Goal: Task Accomplishment & Management: Complete application form

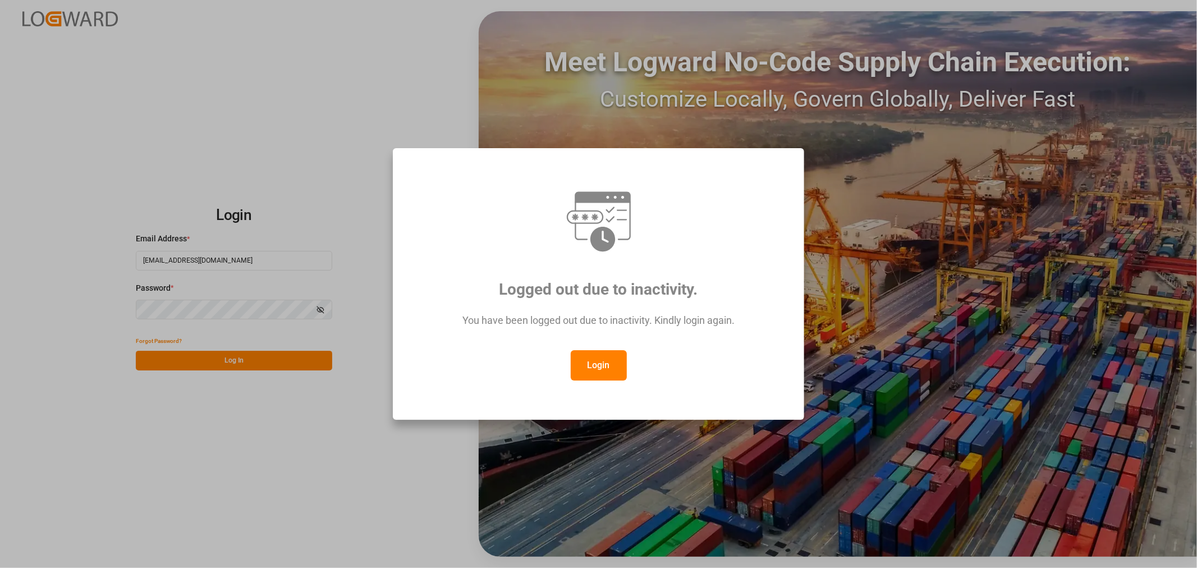
click at [608, 369] on button "Login" at bounding box center [599, 365] width 56 height 30
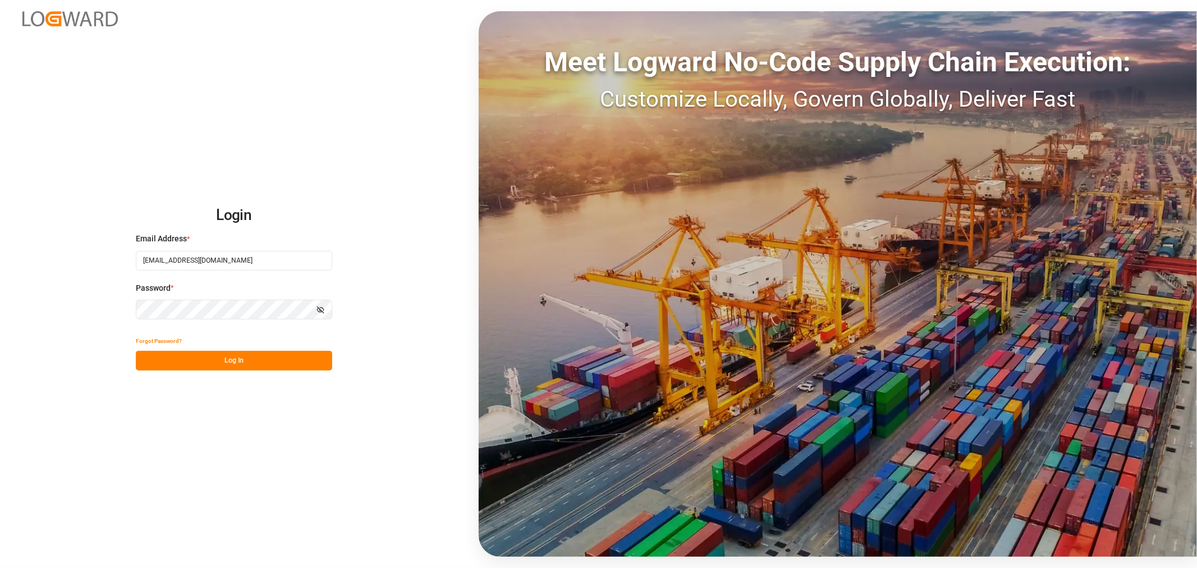
click at [246, 365] on button "Log In" at bounding box center [234, 361] width 196 height 20
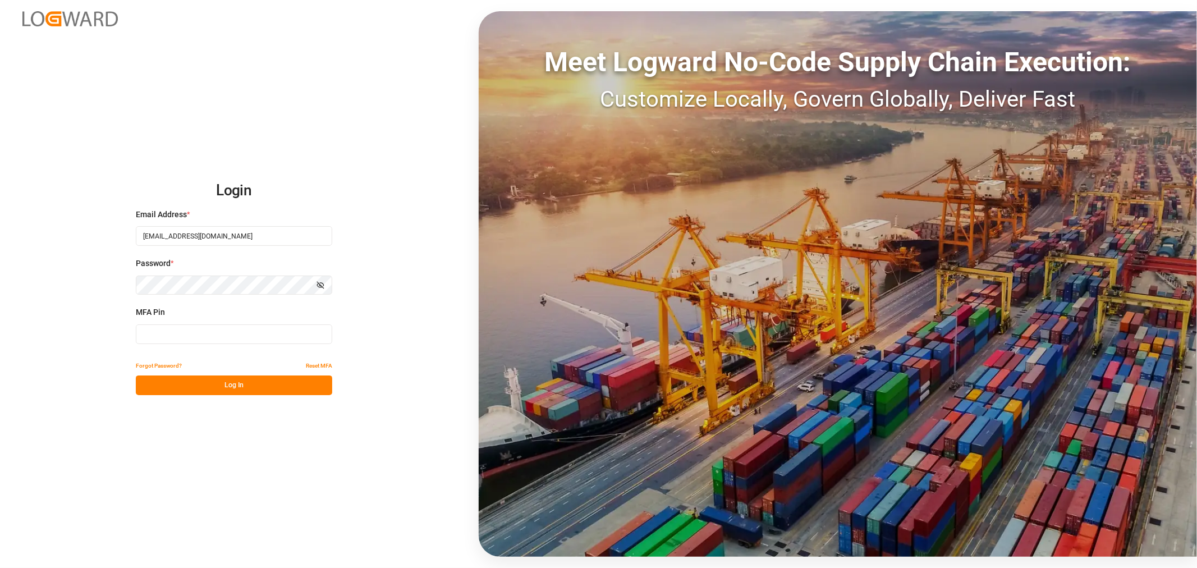
click at [214, 339] on input at bounding box center [234, 334] width 196 height 20
type input "063998"
click at [249, 379] on button "Log In" at bounding box center [234, 385] width 196 height 20
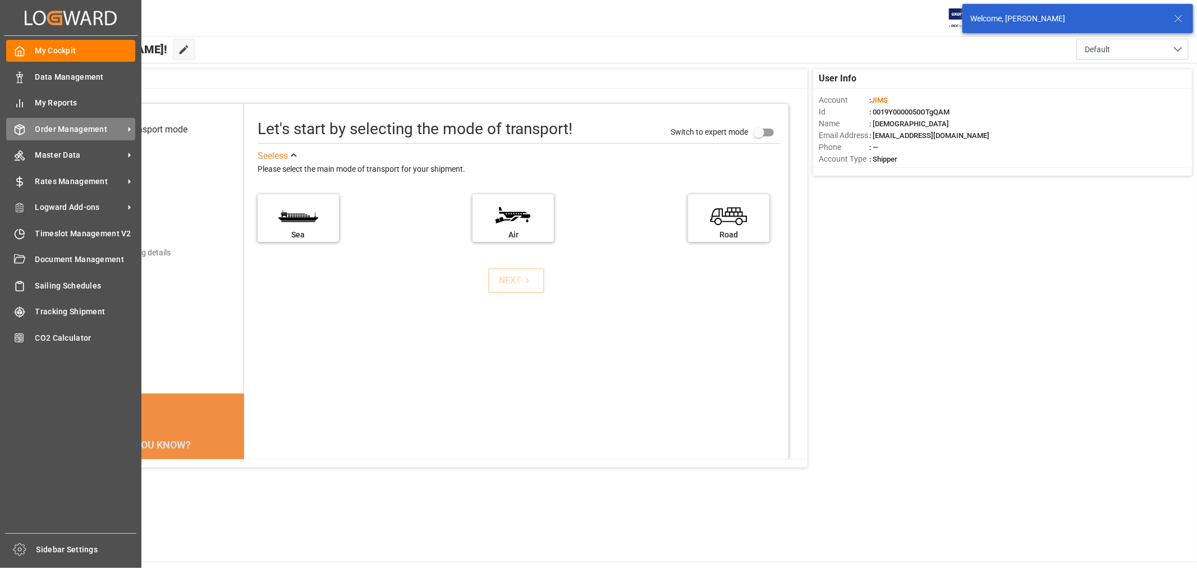
click at [75, 130] on span "Order Management" at bounding box center [79, 129] width 89 height 12
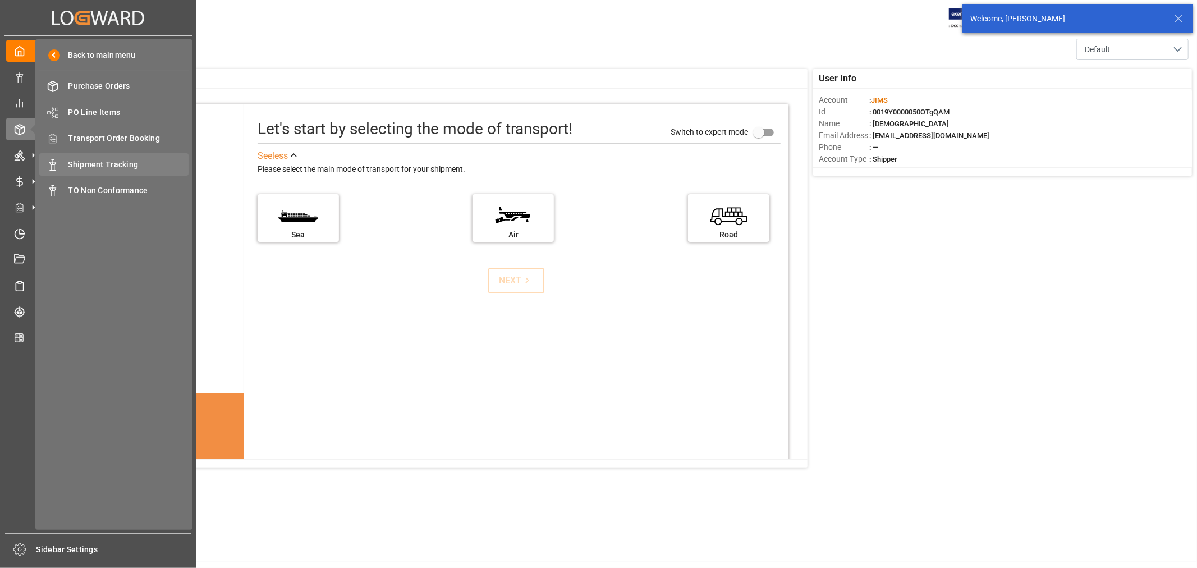
click at [118, 165] on span "Shipment Tracking" at bounding box center [128, 165] width 121 height 12
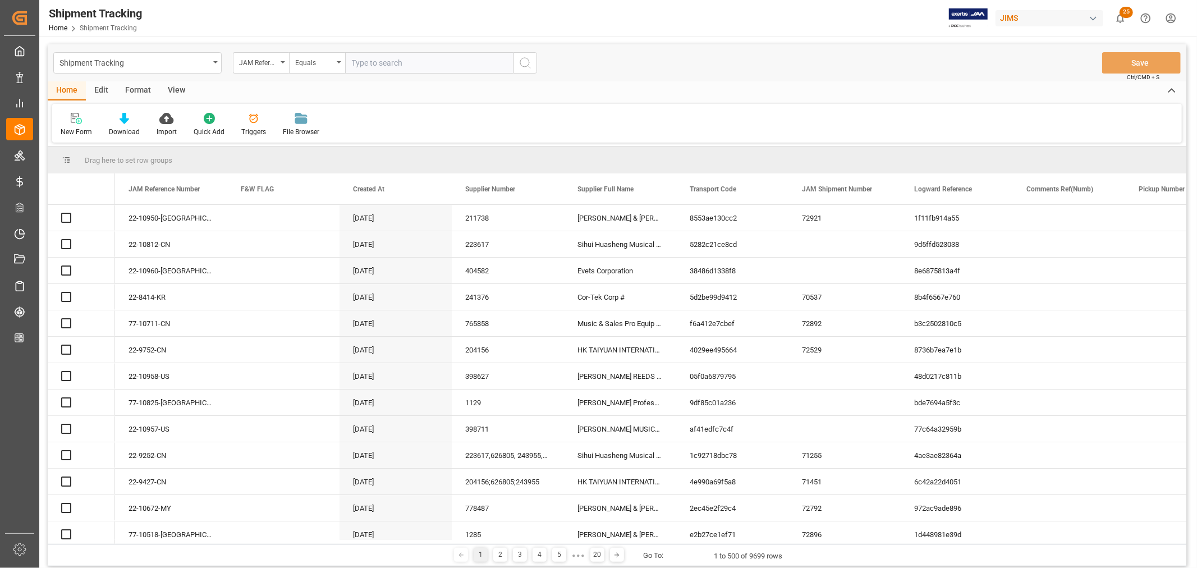
click at [390, 62] on input "text" at bounding box center [429, 62] width 168 height 21
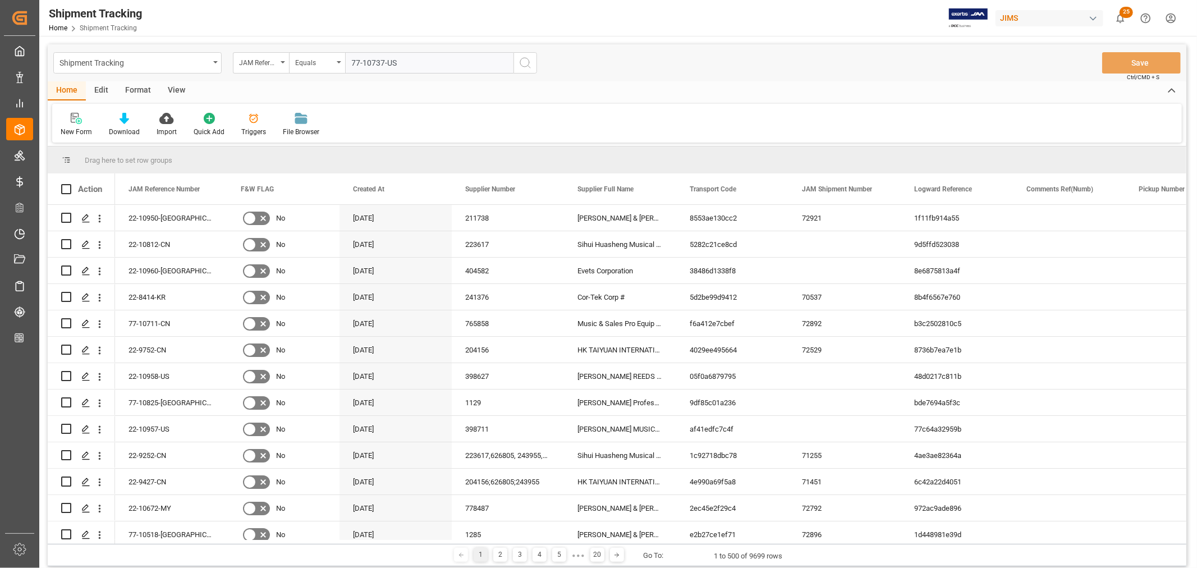
type input "77-10737-US"
click at [526, 59] on icon "search button" at bounding box center [525, 62] width 13 height 13
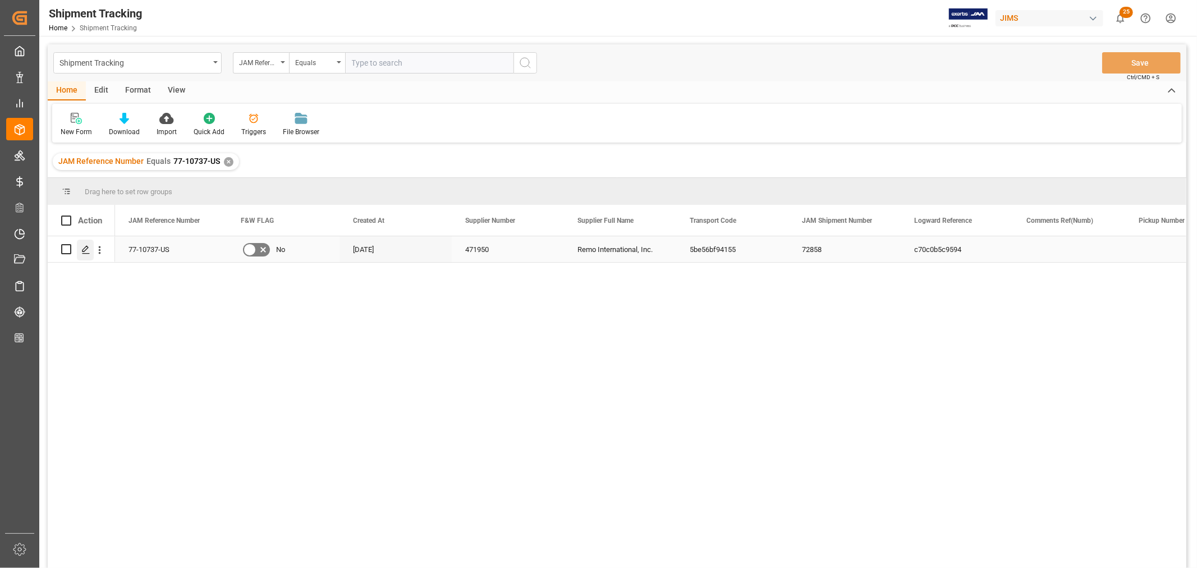
click at [85, 250] on icon "Press SPACE to select this row." at bounding box center [85, 249] width 9 height 9
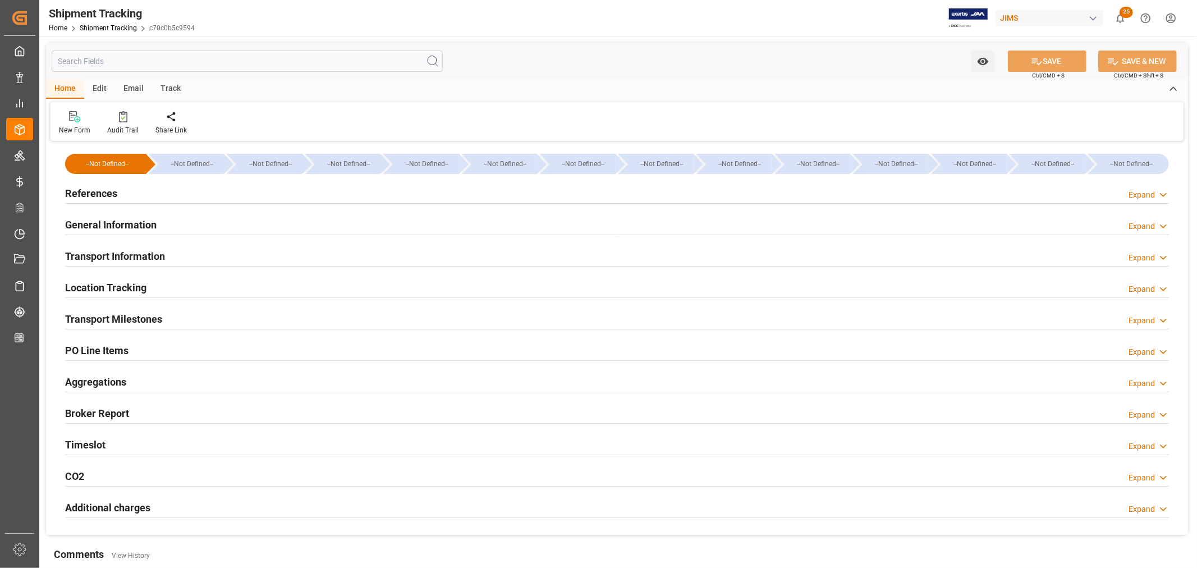
type input "52428.73"
type input "27-08-2025 00:00"
type input "10-09-2025 00:00"
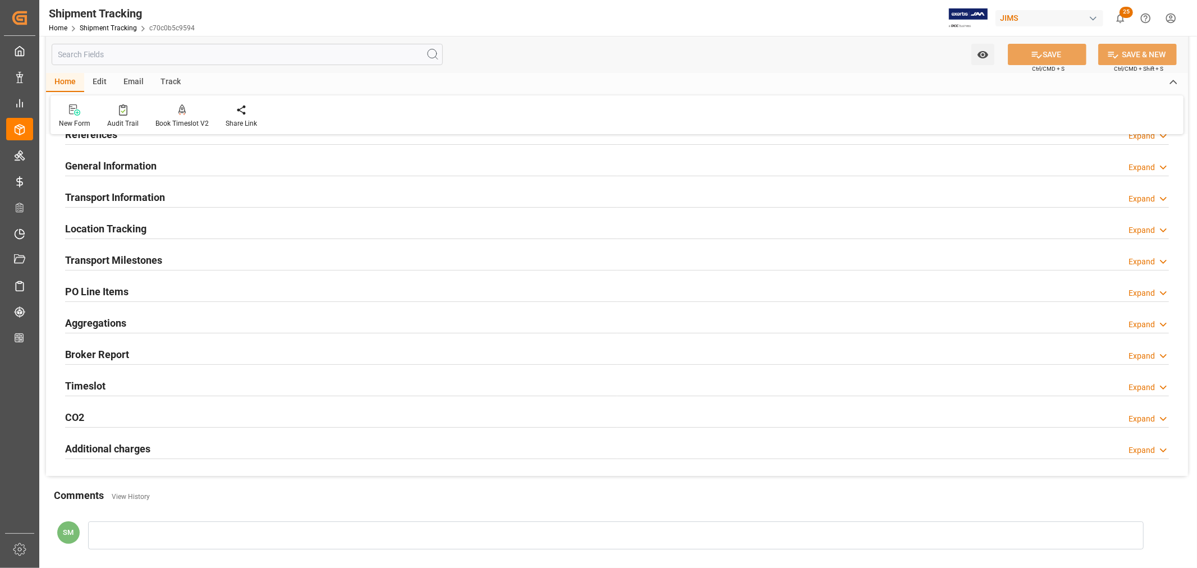
scroll to position [62, 0]
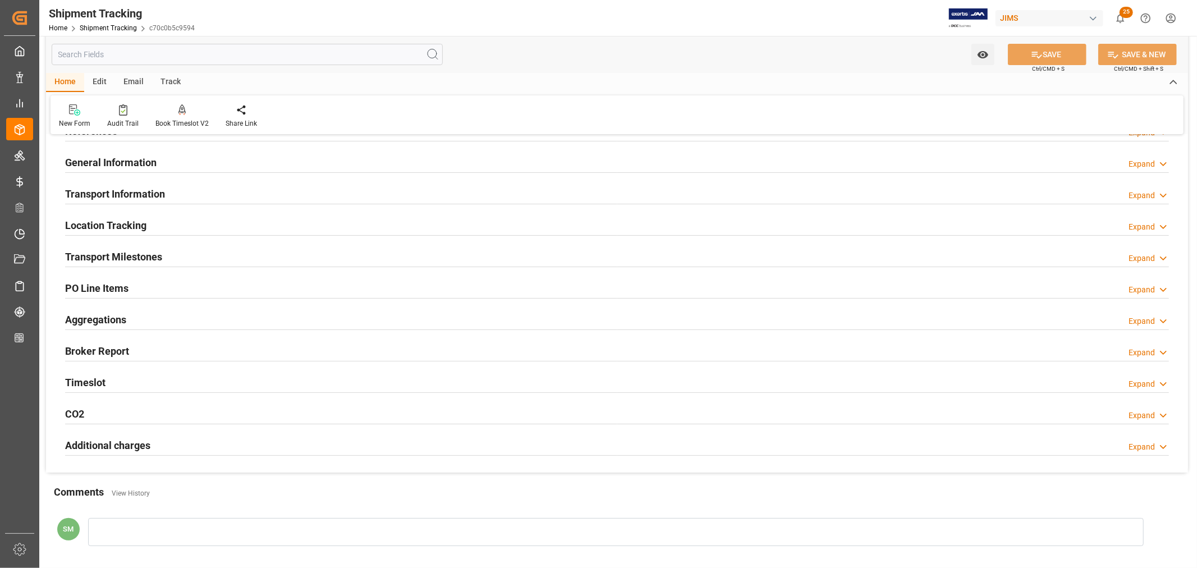
click at [117, 182] on div "Transport Information" at bounding box center [115, 192] width 100 height 21
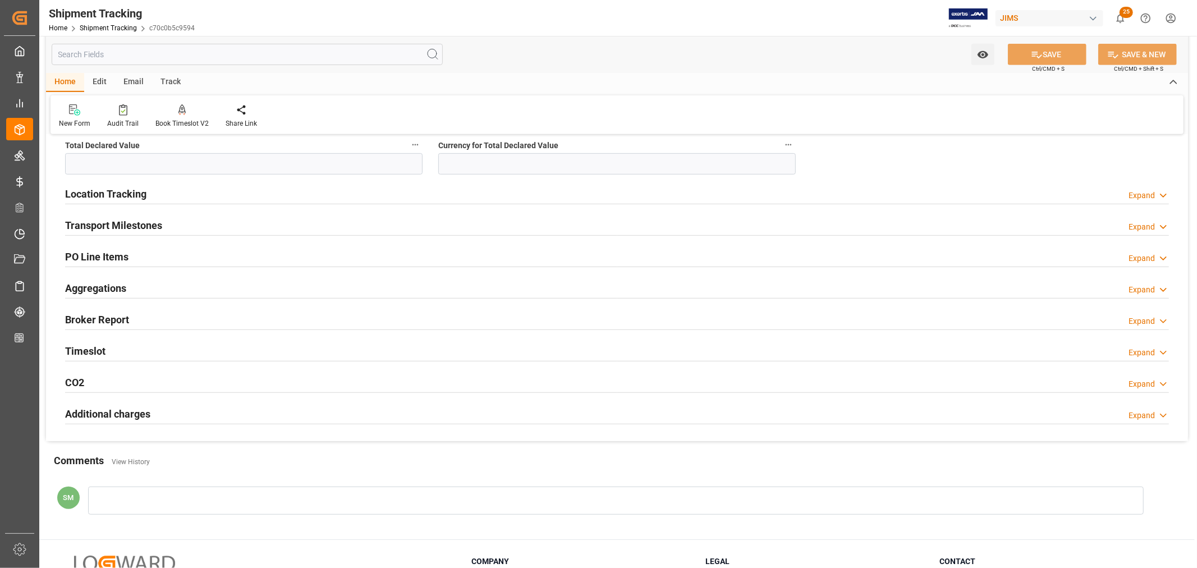
scroll to position [498, 0]
drag, startPoint x: 144, startPoint y: 222, endPoint x: 153, endPoint y: 223, distance: 9.7
click at [144, 222] on h2 "Transport Milestones" at bounding box center [113, 224] width 97 height 15
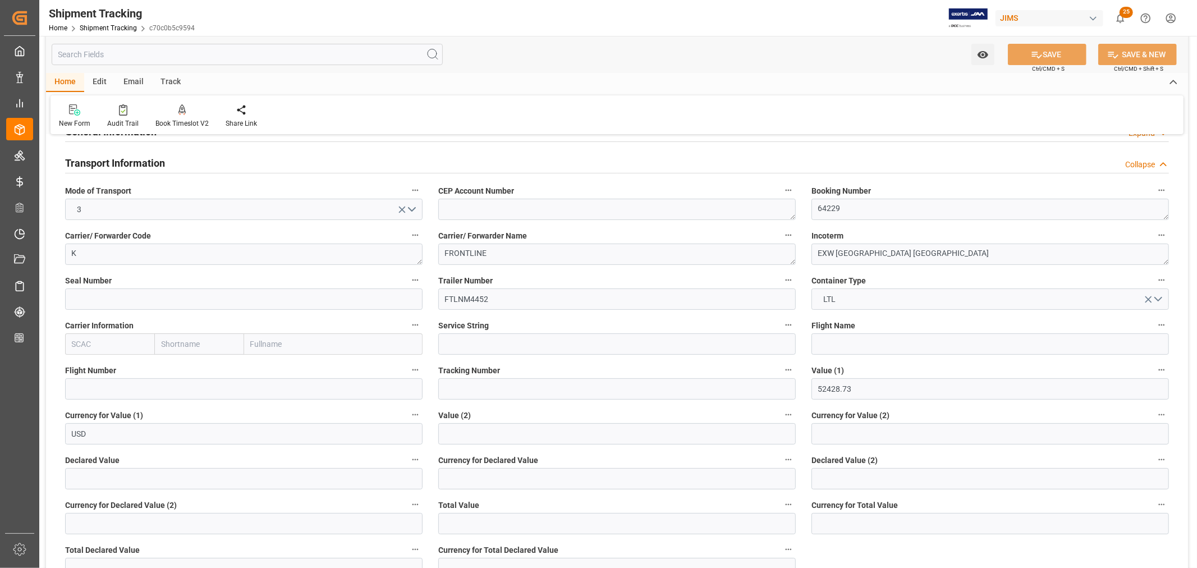
scroll to position [0, 0]
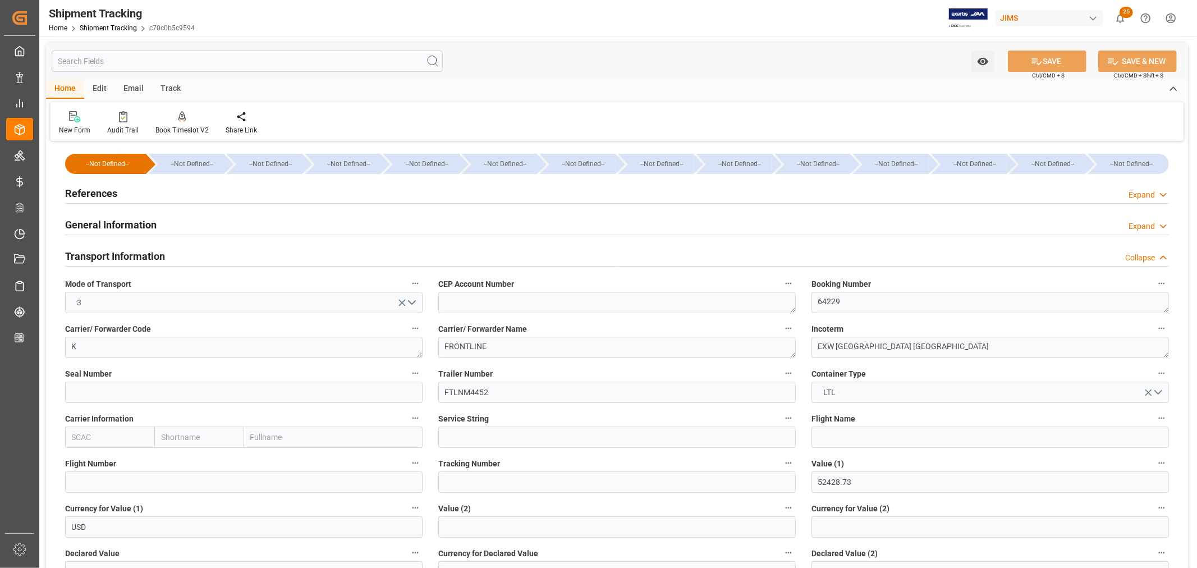
click at [82, 196] on h2 "References" at bounding box center [91, 193] width 52 height 15
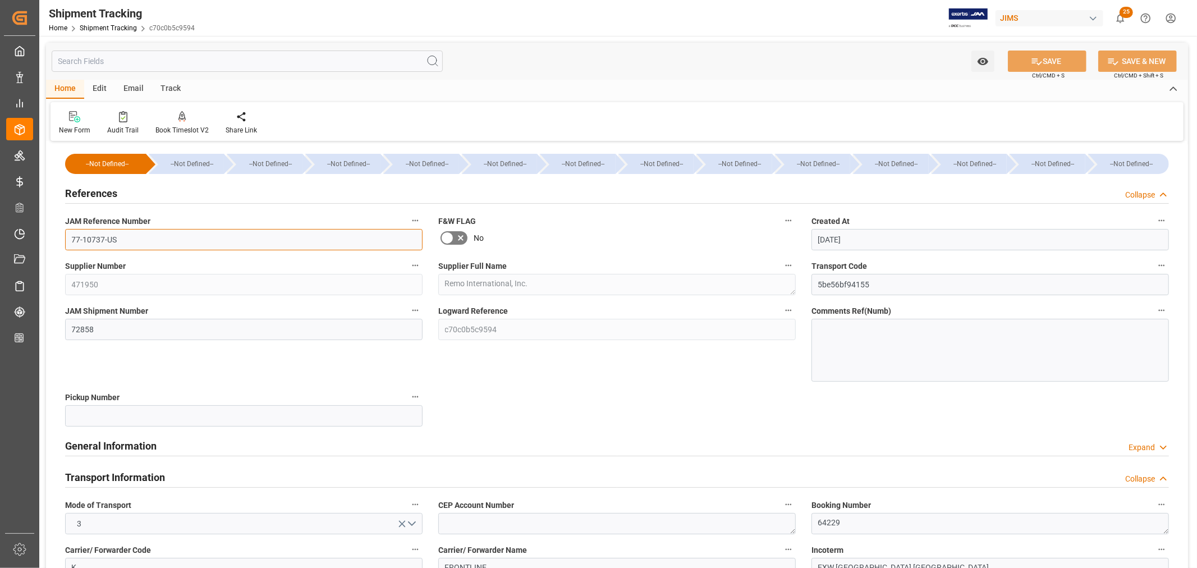
drag, startPoint x: 122, startPoint y: 239, endPoint x: 44, endPoint y: 239, distance: 78.6
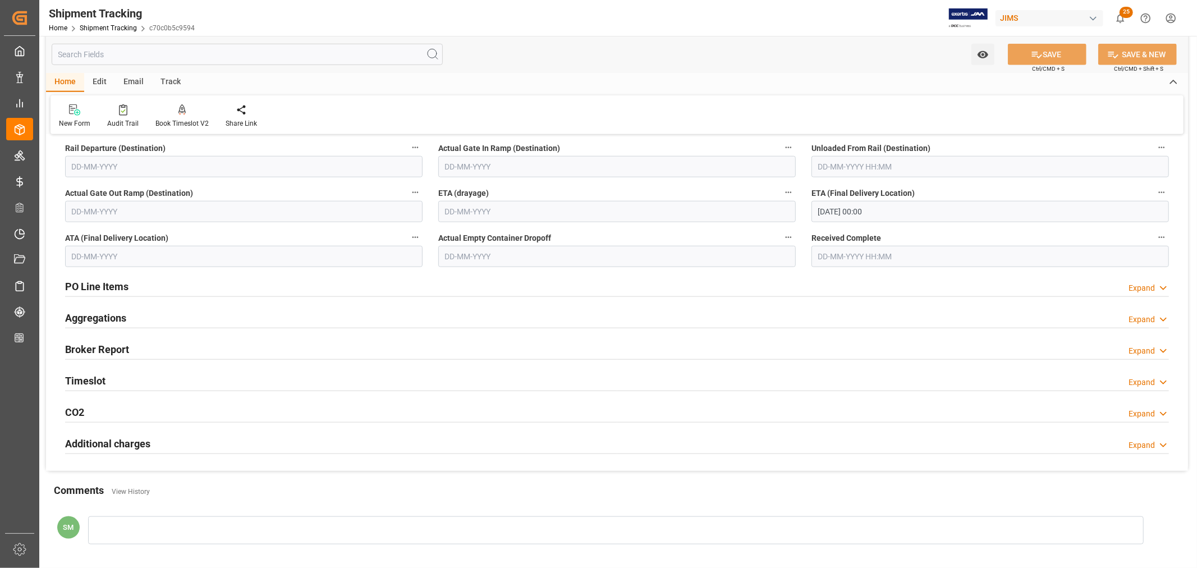
scroll to position [775, 0]
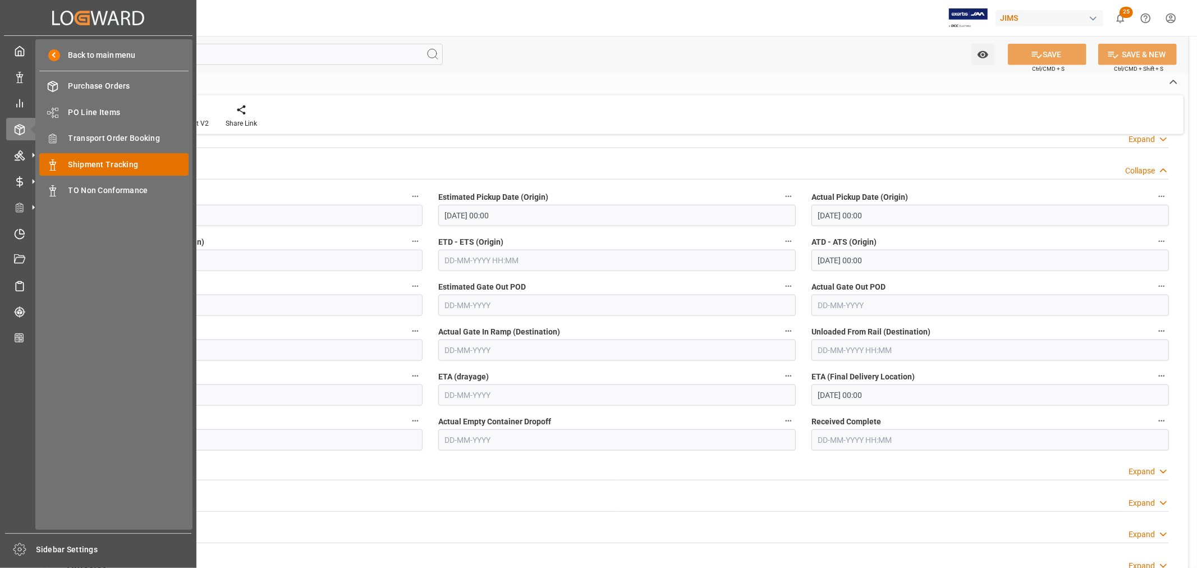
click at [112, 166] on span "Shipment Tracking" at bounding box center [128, 165] width 121 height 12
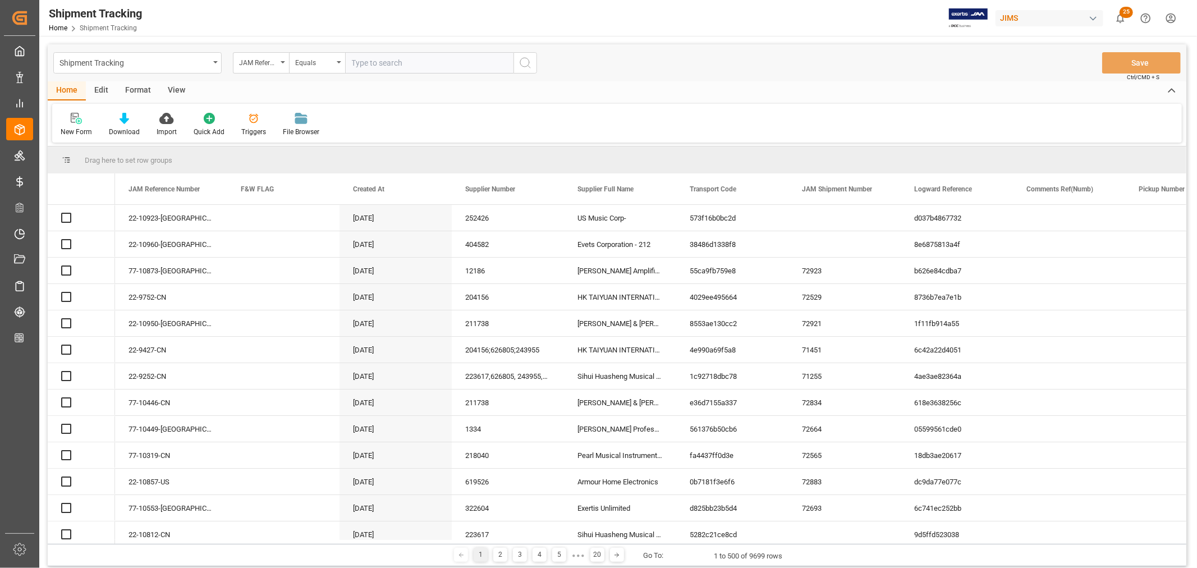
click at [382, 62] on input "text" at bounding box center [429, 62] width 168 height 21
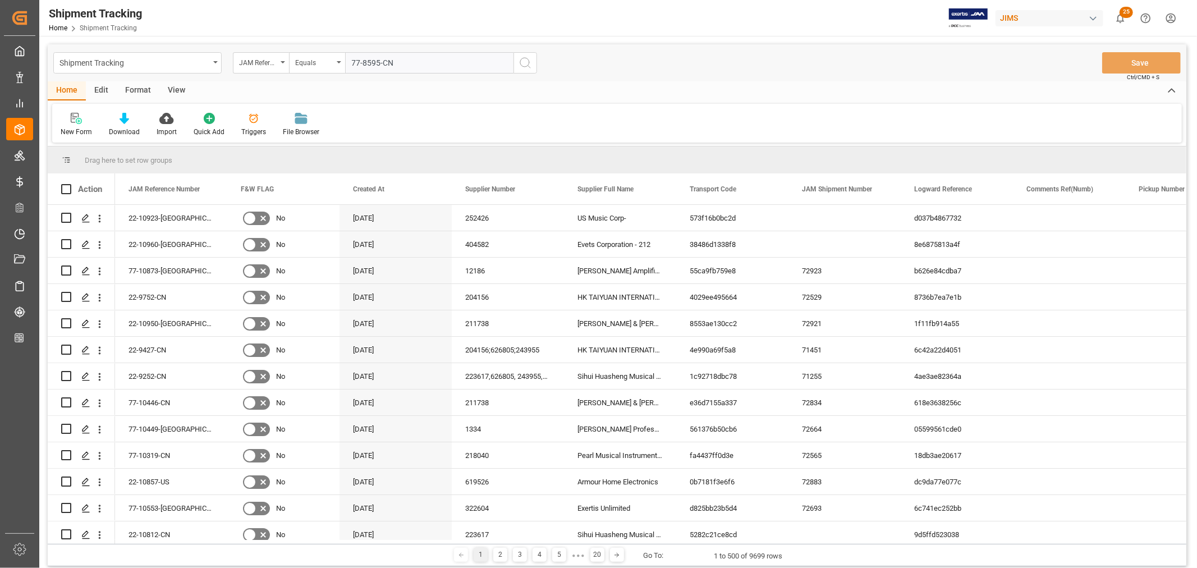
type input "77-8595-CN"
click at [528, 66] on circle "search button" at bounding box center [524, 62] width 9 height 9
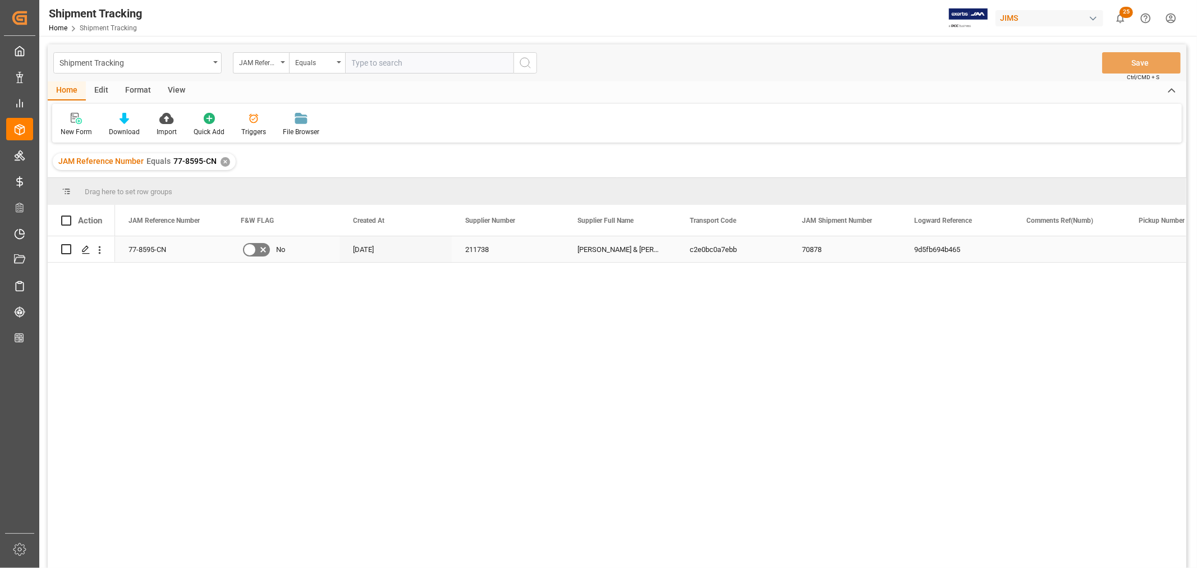
click at [956, 249] on div "9d5fb694b465" at bounding box center [957, 249] width 112 height 26
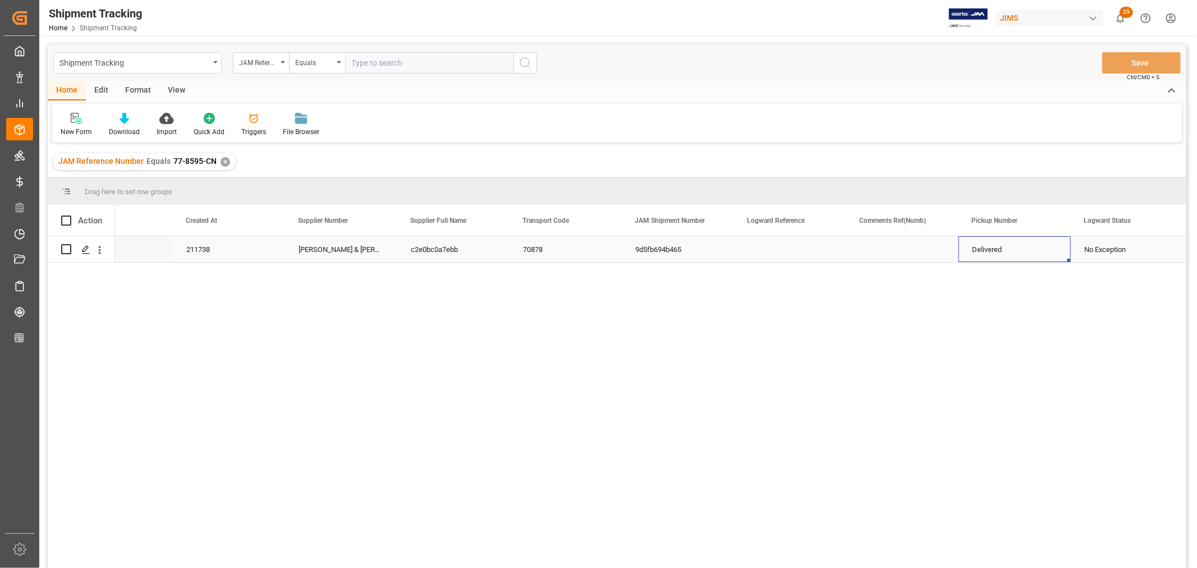
scroll to position [0, 279]
click at [988, 255] on div "Delivered" at bounding box center [1014, 250] width 85 height 26
click at [996, 255] on div "Delivered" at bounding box center [1014, 250] width 85 height 26
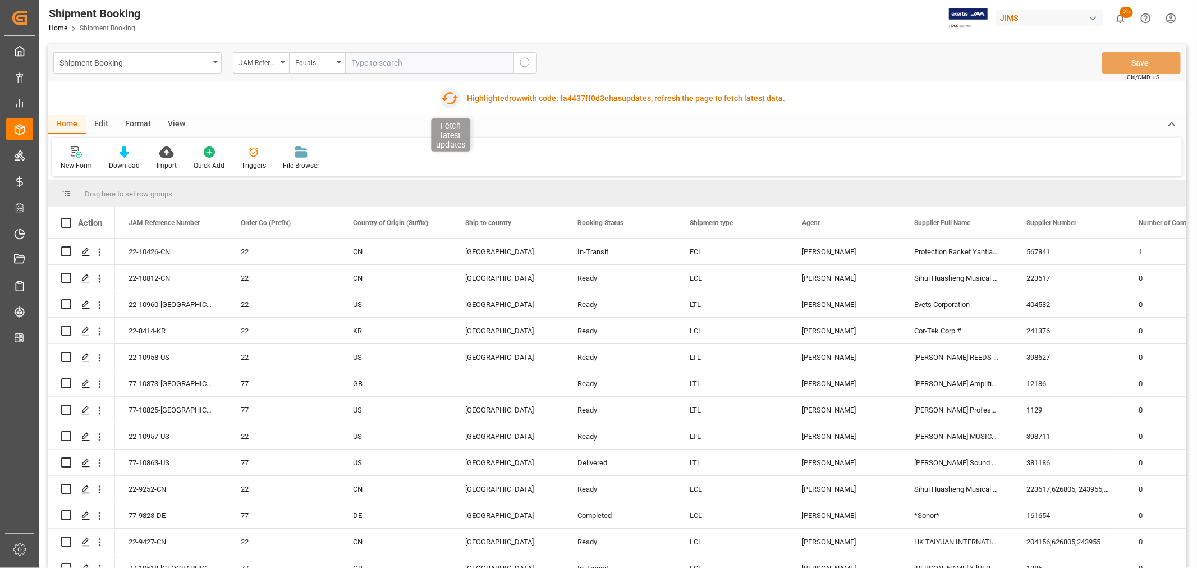
click at [450, 96] on icon "button" at bounding box center [450, 98] width 18 height 18
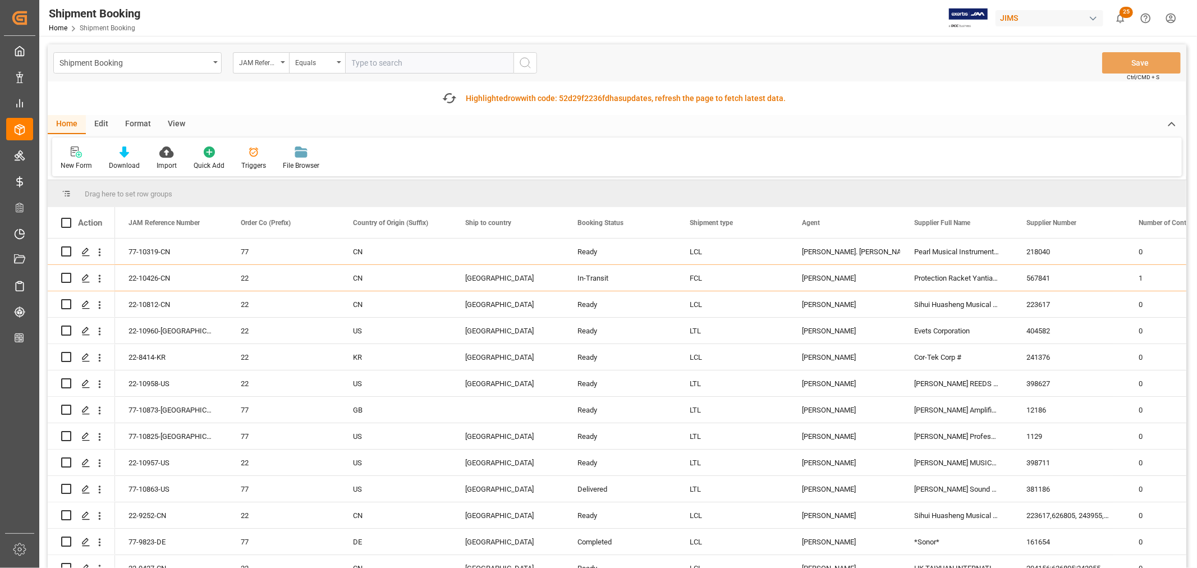
click at [399, 62] on input "text" at bounding box center [429, 62] width 168 height 21
type input "22-9077-GB"
click at [522, 63] on icon "search button" at bounding box center [525, 62] width 13 height 13
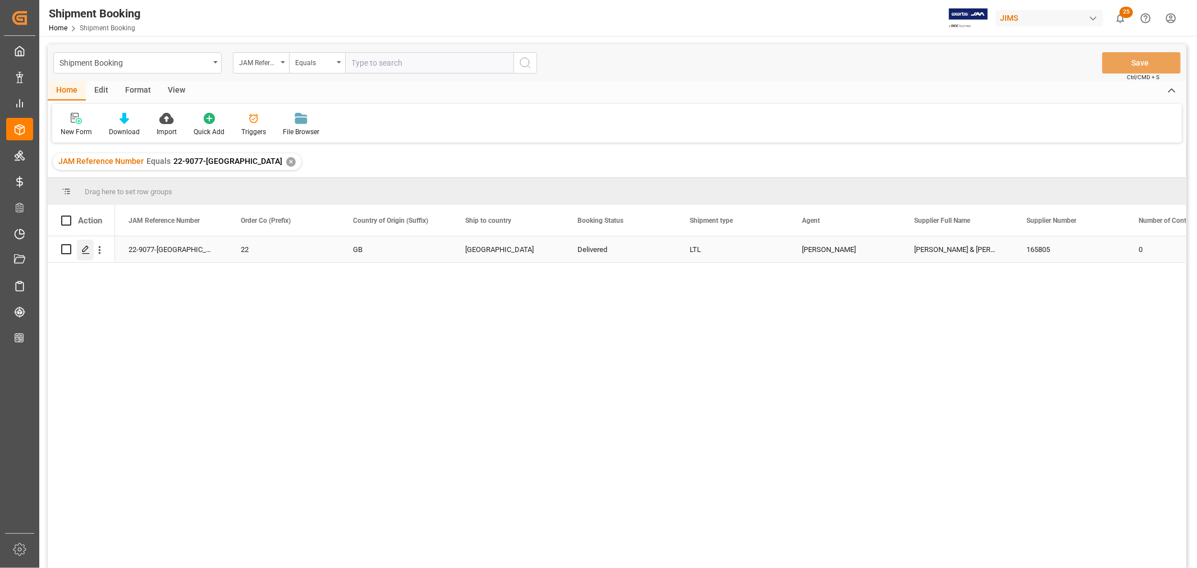
click at [86, 248] on icon "Press SPACE to select this row." at bounding box center [85, 249] width 9 height 9
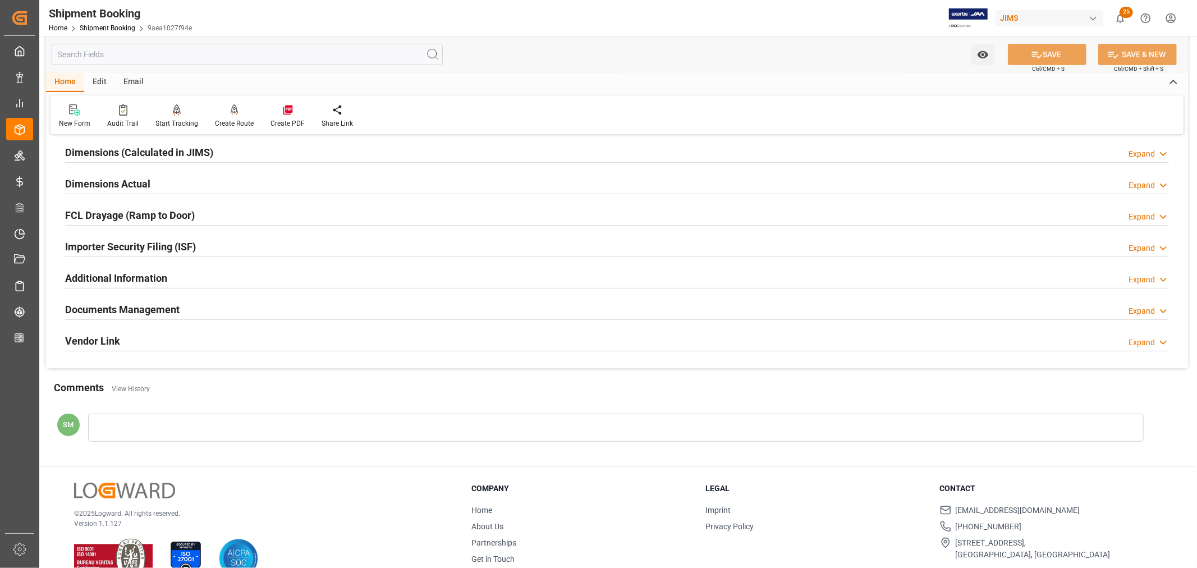
scroll to position [276, 0]
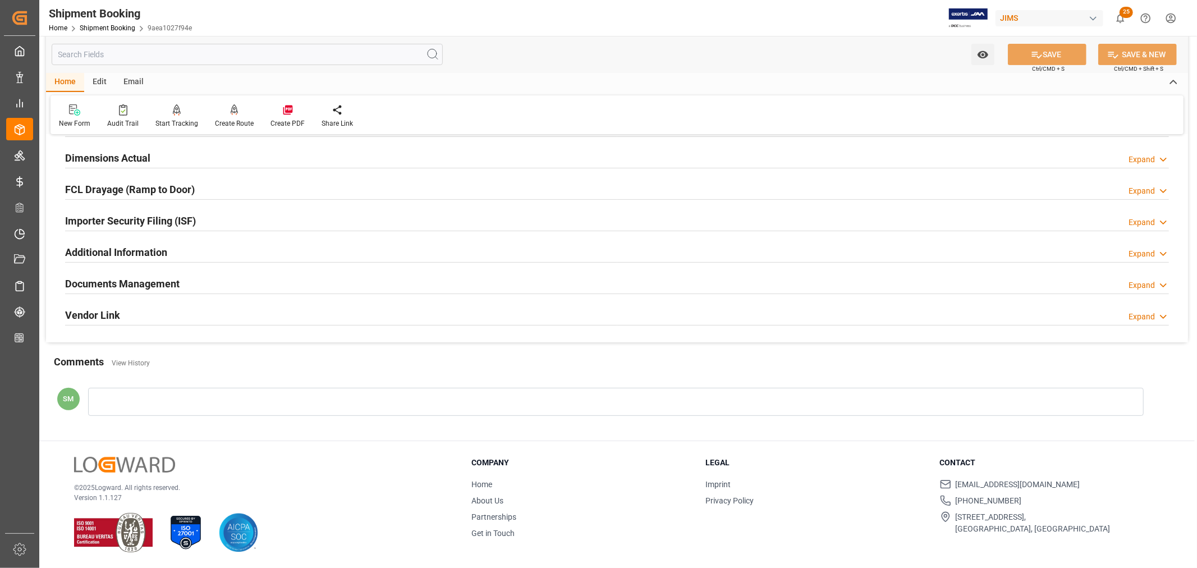
click at [143, 282] on h2 "Documents Management" at bounding box center [122, 283] width 114 height 15
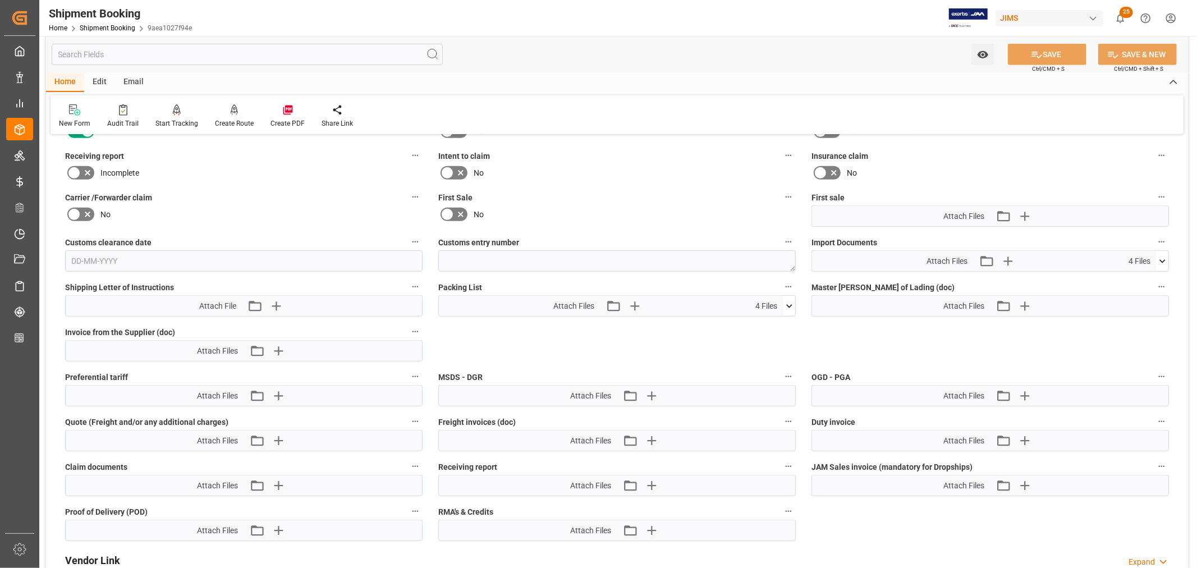
scroll to position [525, 0]
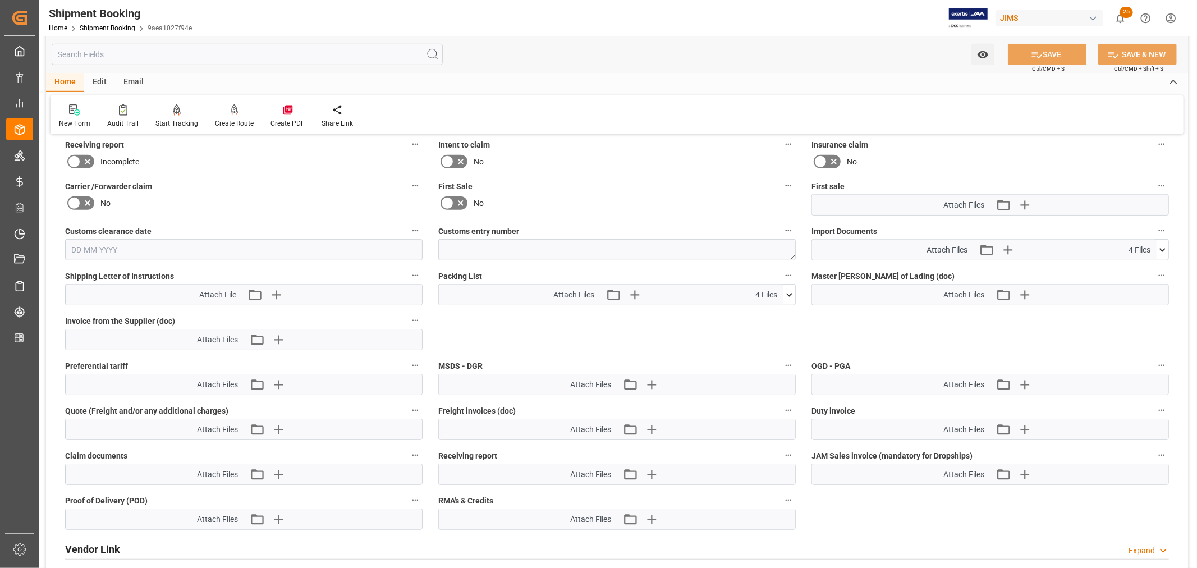
click at [1165, 246] on icon at bounding box center [1163, 250] width 12 height 12
click at [1154, 301] on icon at bounding box center [1157, 306] width 12 height 12
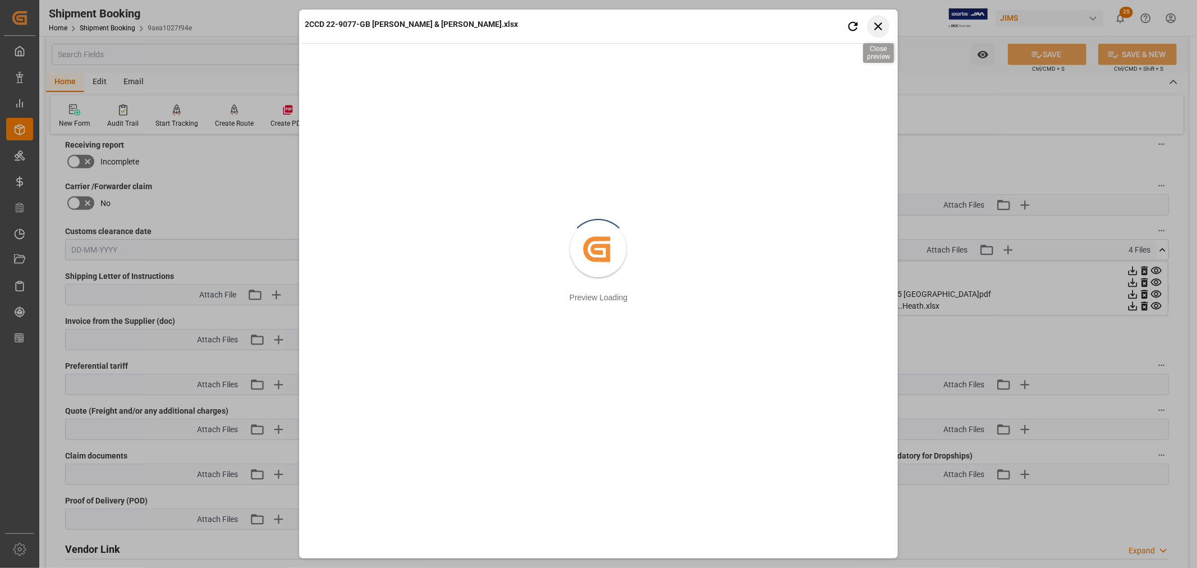
click at [879, 23] on icon "button" at bounding box center [878, 26] width 14 height 14
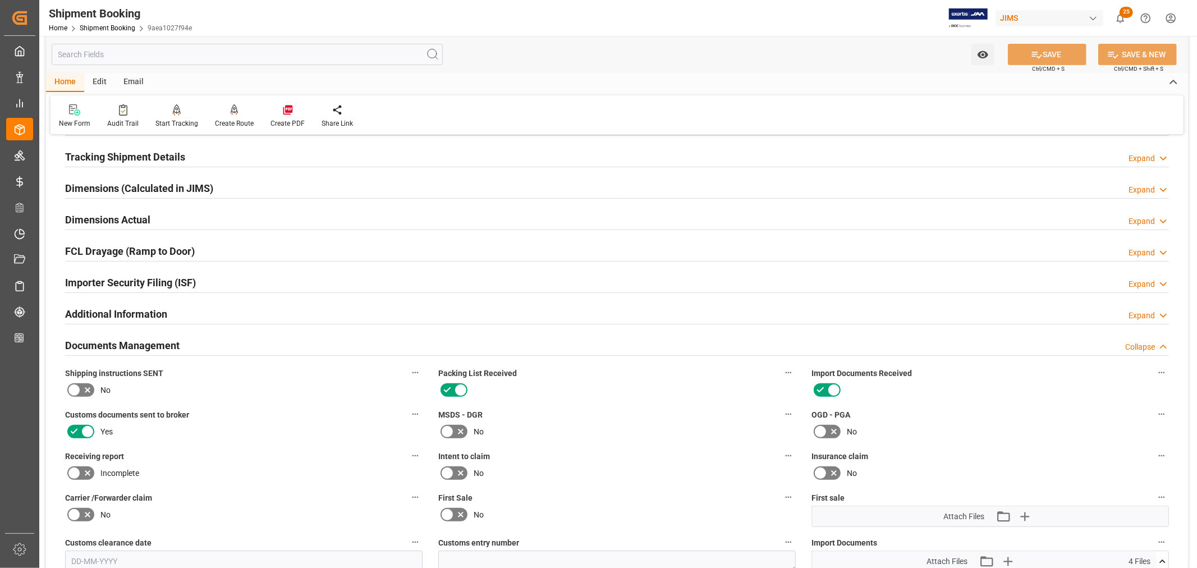
scroll to position [0, 0]
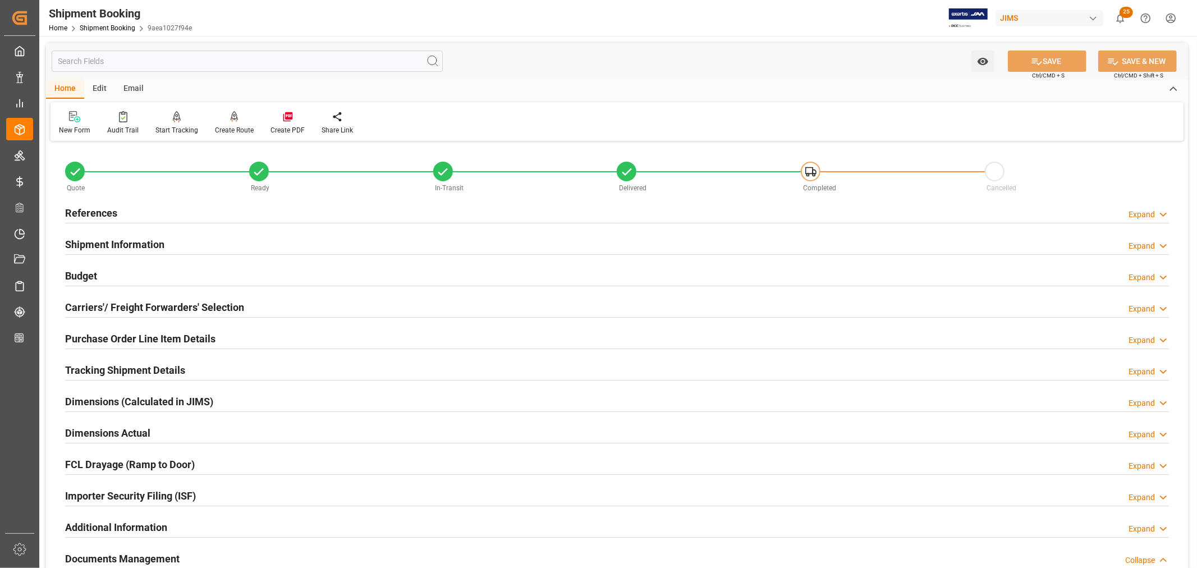
click at [85, 210] on h2 "References" at bounding box center [91, 212] width 52 height 15
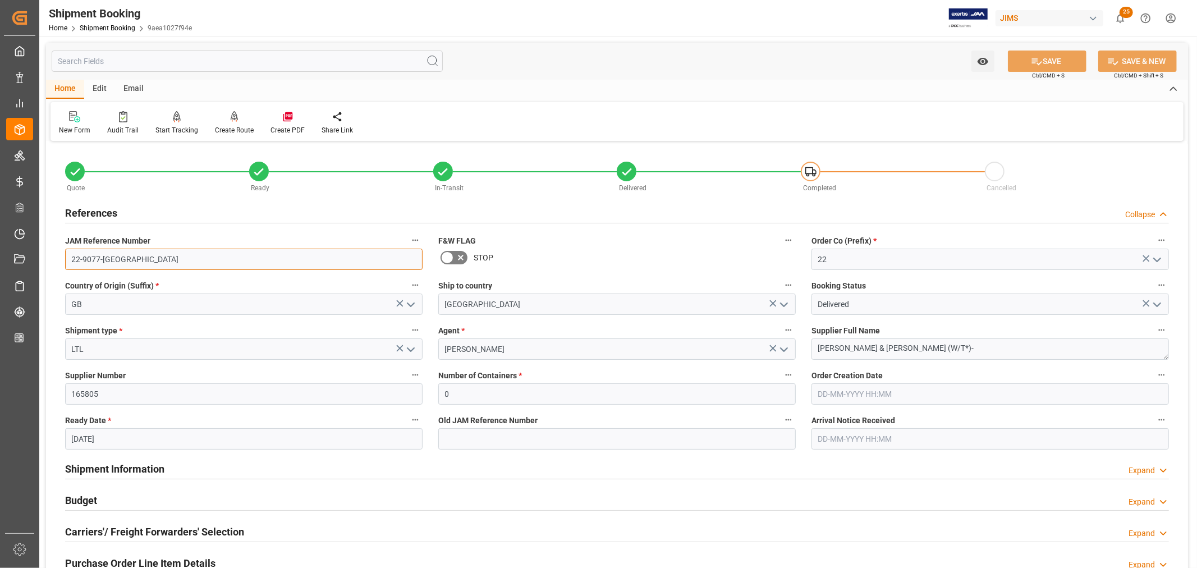
drag, startPoint x: 123, startPoint y: 256, endPoint x: 62, endPoint y: 259, distance: 61.8
click at [62, 259] on div "JAM Reference Number 22-9077-GB" at bounding box center [243, 251] width 373 height 45
drag, startPoint x: 94, startPoint y: 214, endPoint x: 96, endPoint y: 220, distance: 6.4
click at [94, 213] on h2 "References" at bounding box center [91, 212] width 52 height 15
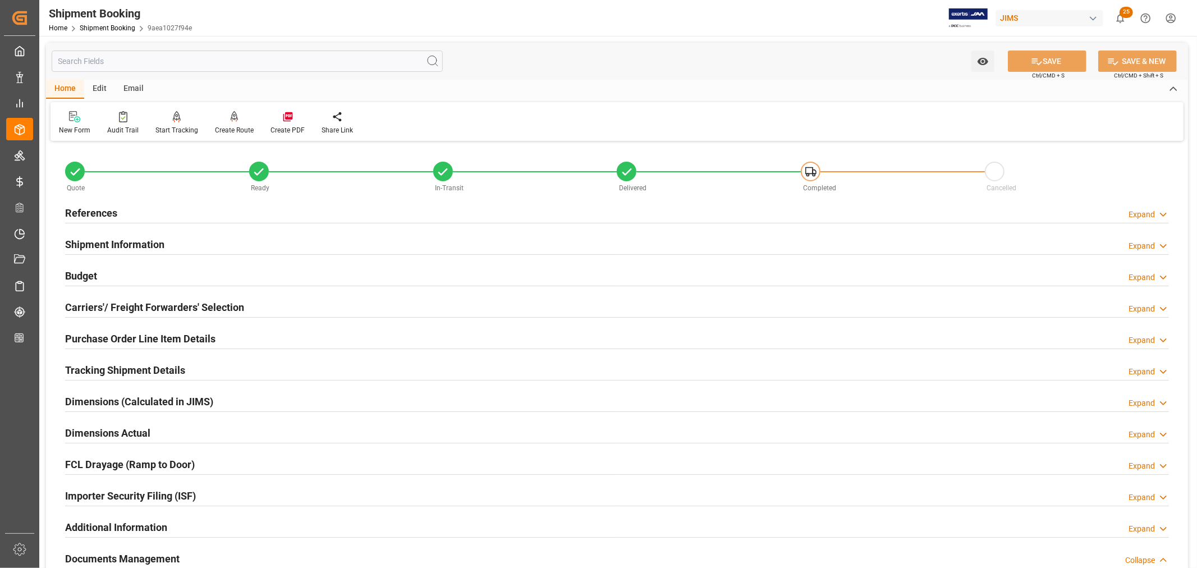
click at [115, 214] on h2 "References" at bounding box center [91, 212] width 52 height 15
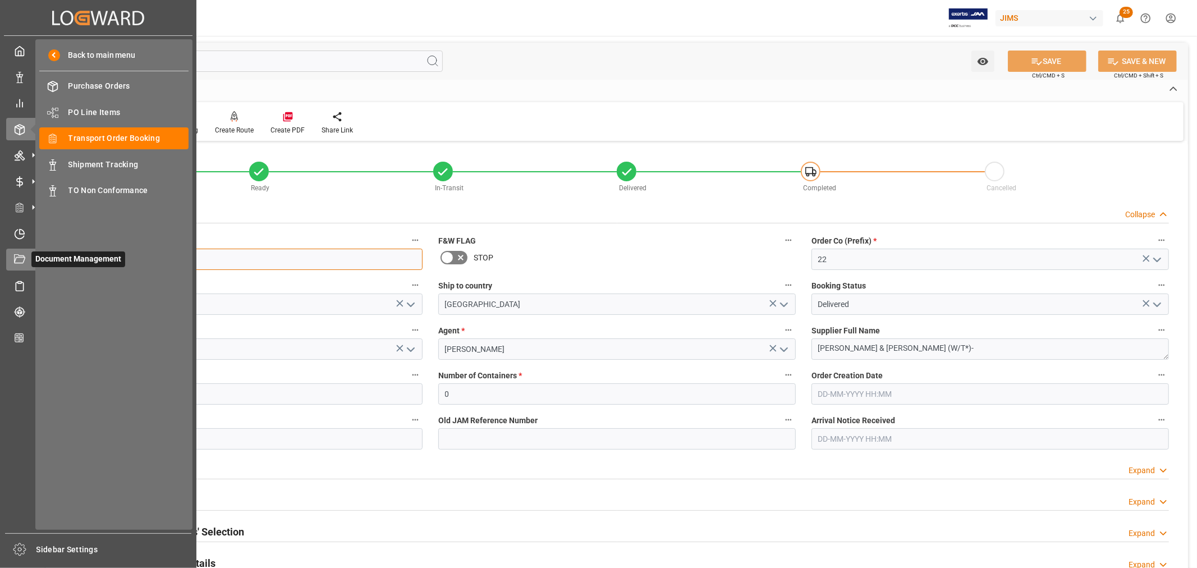
drag, startPoint x: 126, startPoint y: 251, endPoint x: 28, endPoint y: 253, distance: 97.7
click at [28, 253] on div "Created by potrace 1.15, written by Peter Selinger 2001-2017 Created by potrace…" at bounding box center [598, 284] width 1197 height 568
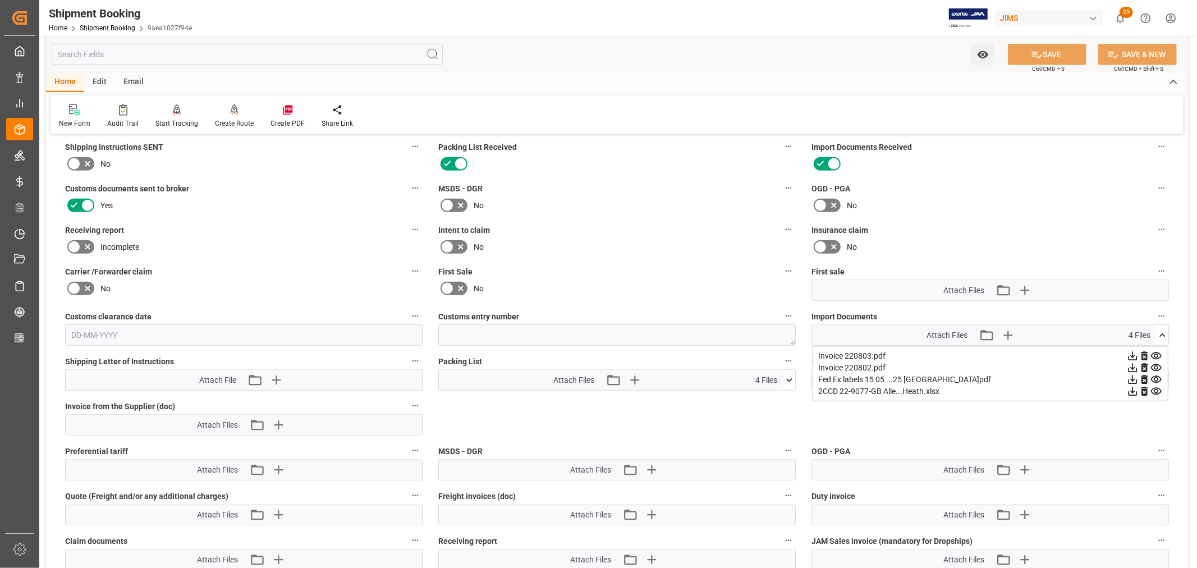
scroll to position [686, 0]
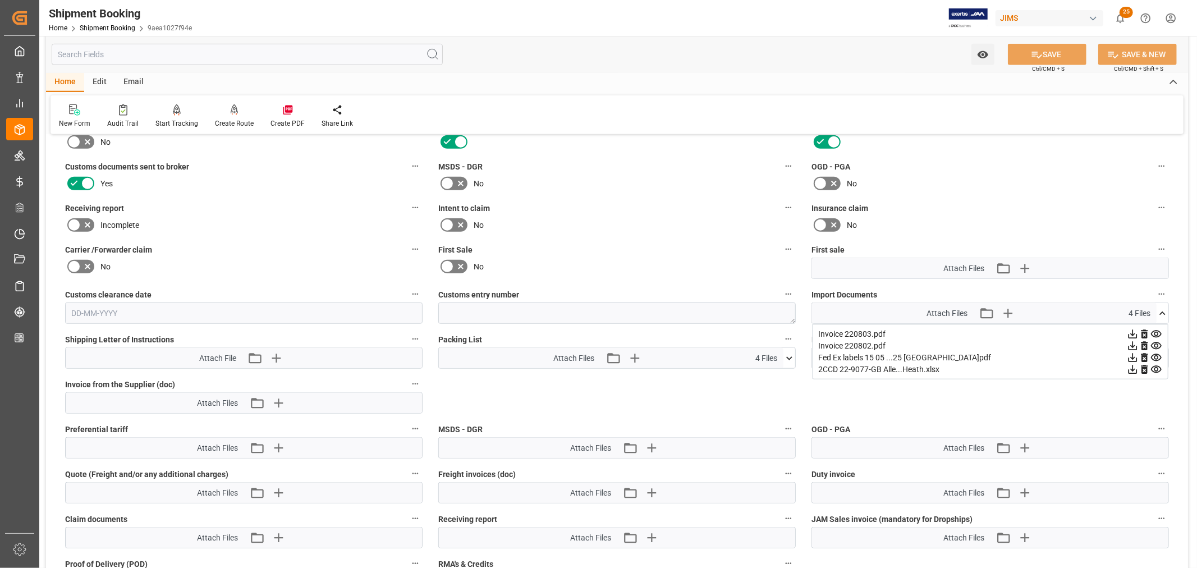
click at [1131, 365] on icon at bounding box center [1133, 370] width 12 height 12
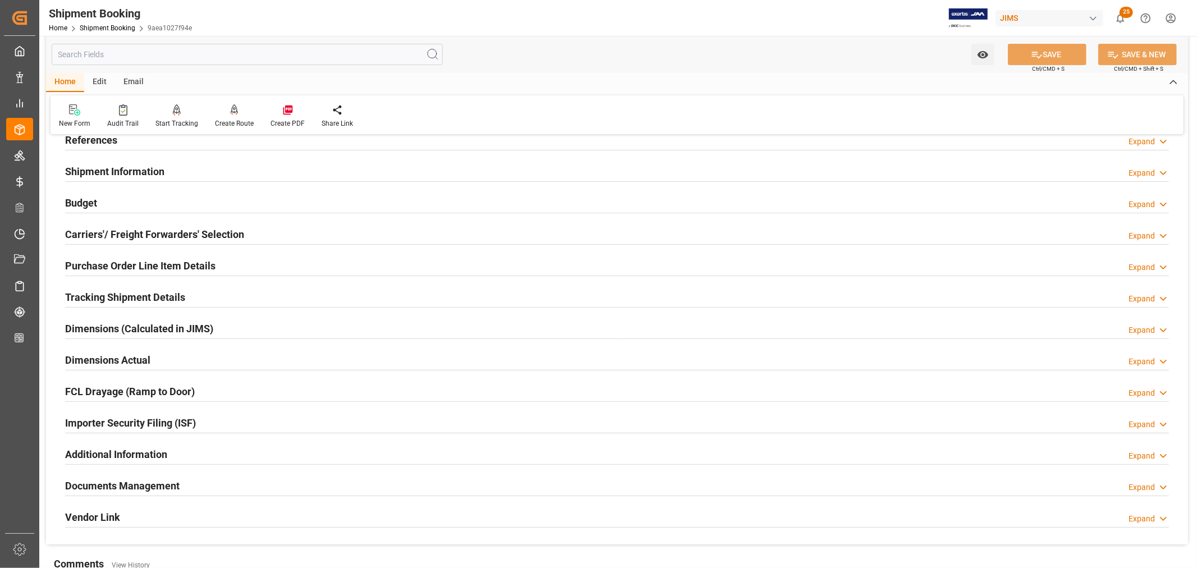
scroll to position [187, 0]
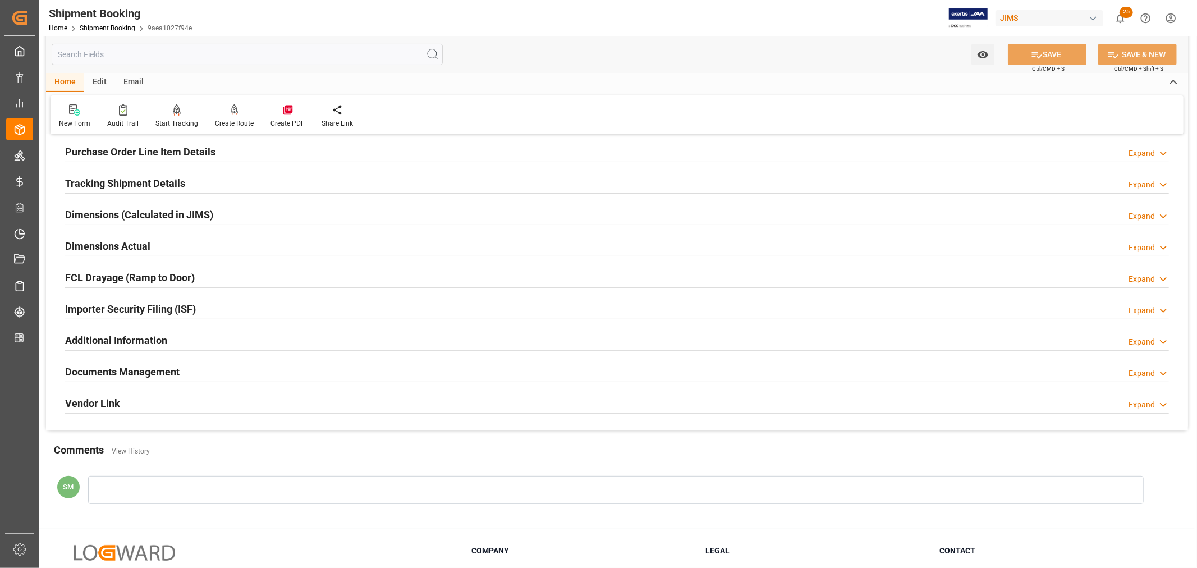
click at [163, 373] on h2 "Documents Management" at bounding box center [122, 371] width 114 height 15
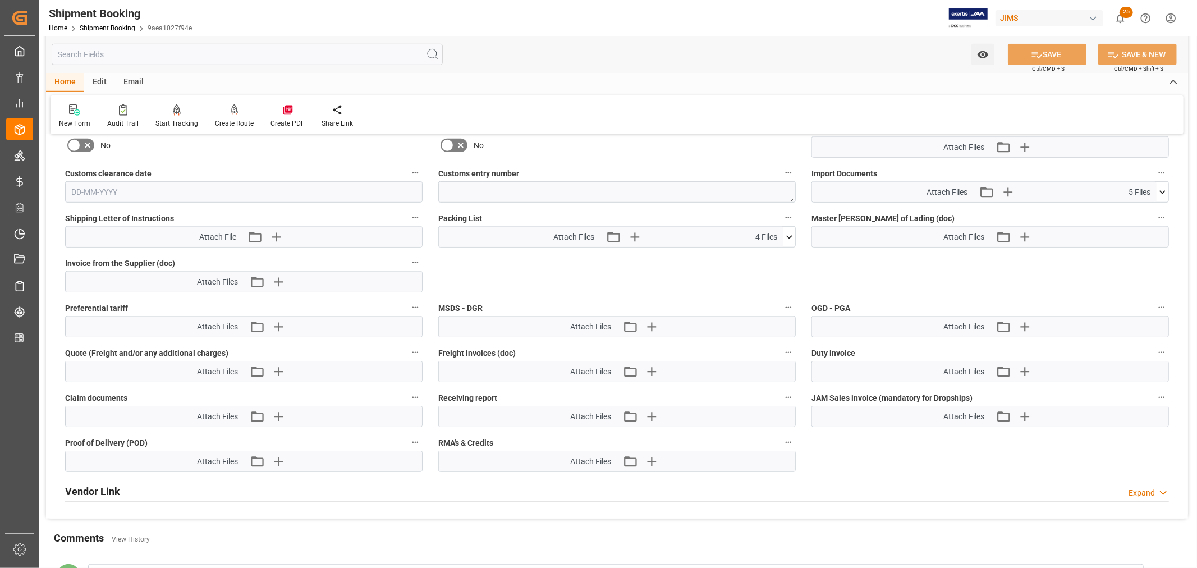
scroll to position [561, 0]
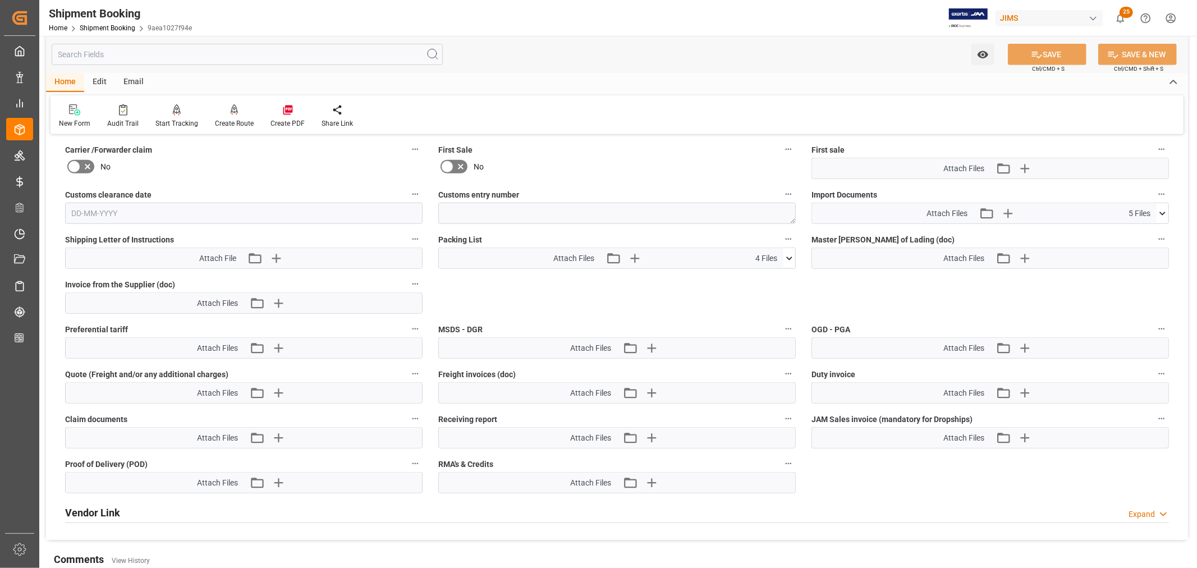
click at [1165, 210] on icon at bounding box center [1163, 214] width 12 height 12
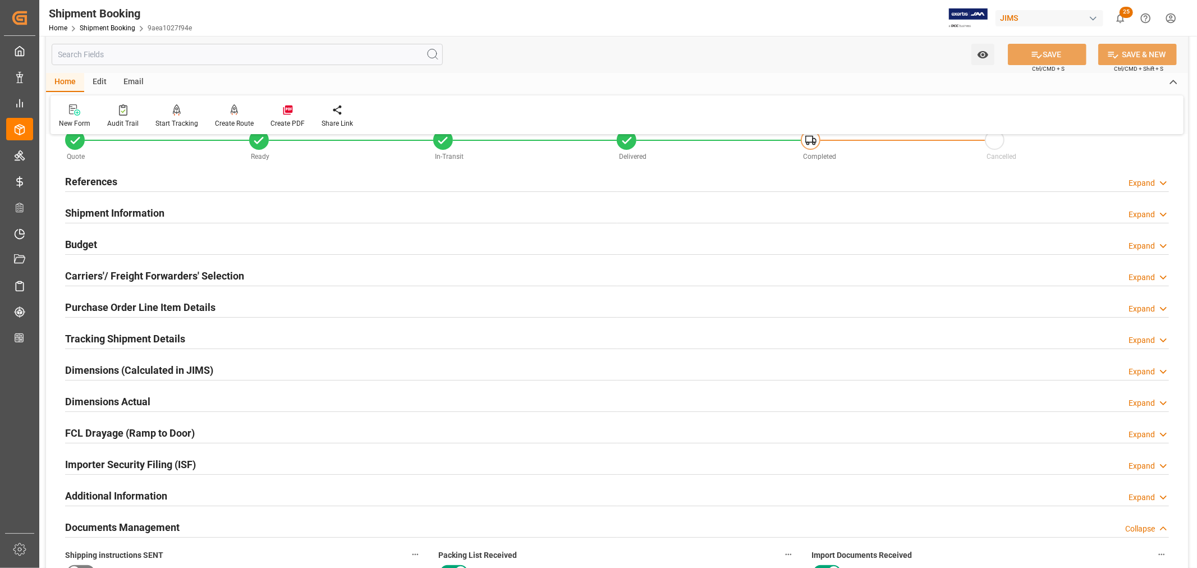
scroll to position [0, 0]
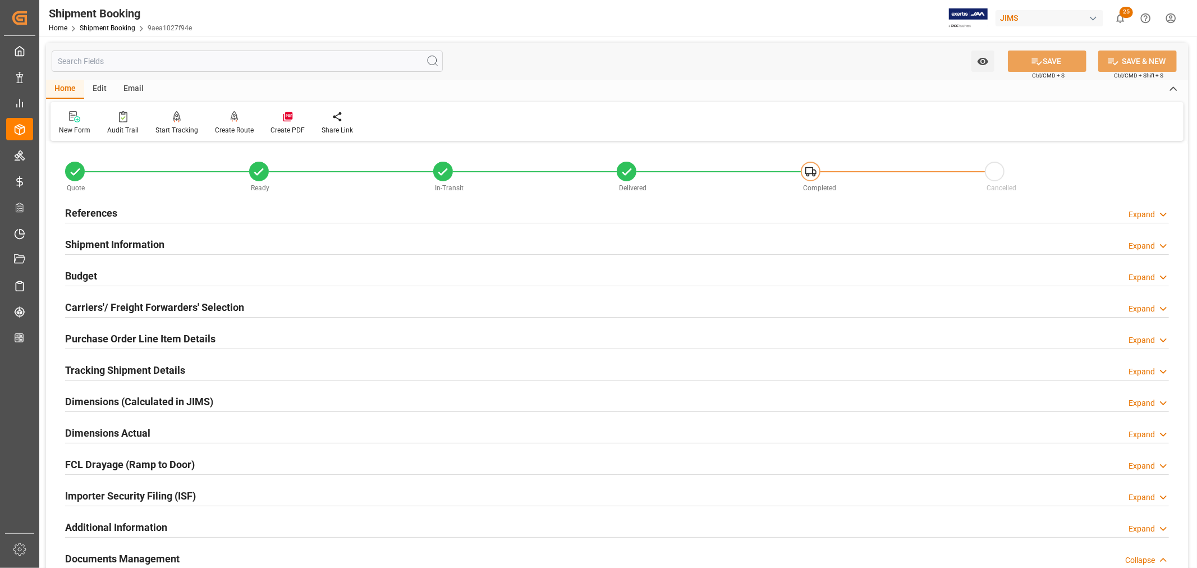
click at [77, 212] on h2 "References" at bounding box center [91, 212] width 52 height 15
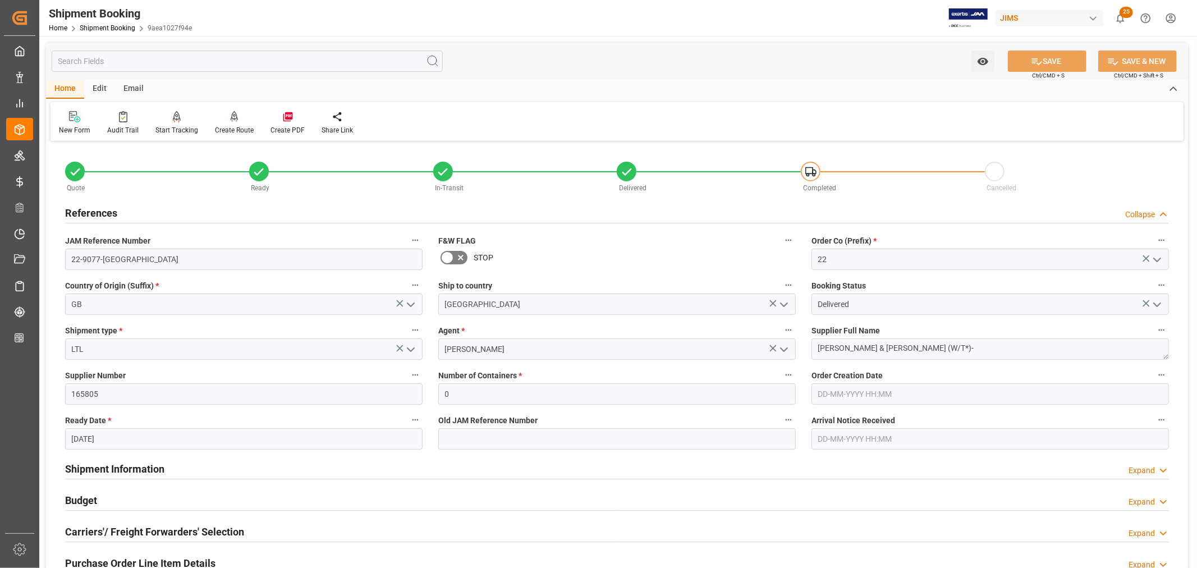
click at [77, 122] on div at bounding box center [74, 117] width 31 height 12
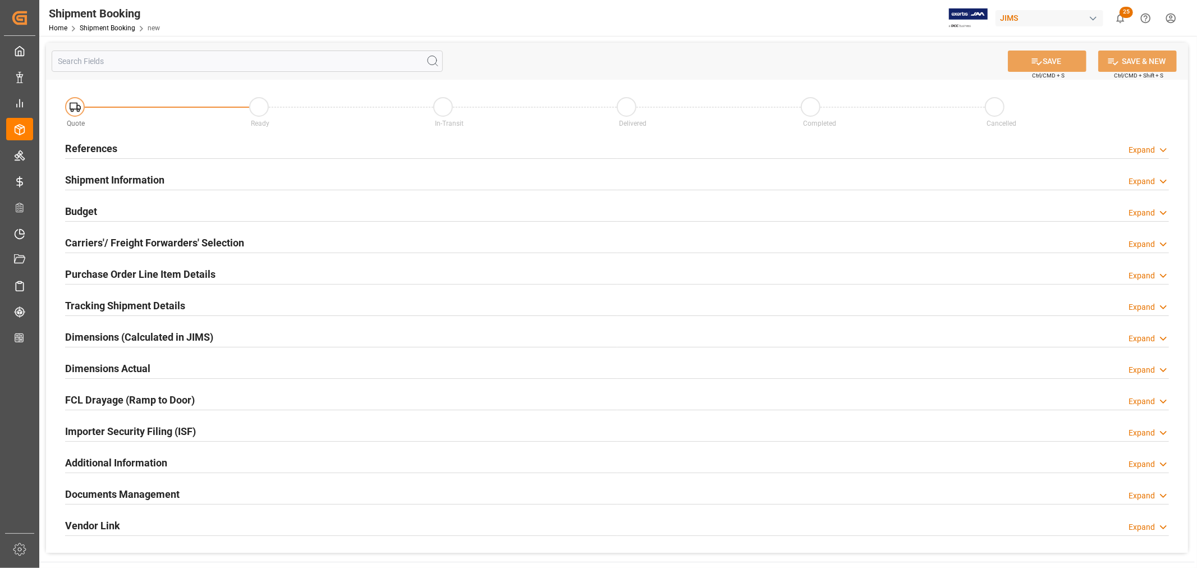
click at [87, 144] on h2 "References" at bounding box center [91, 148] width 52 height 15
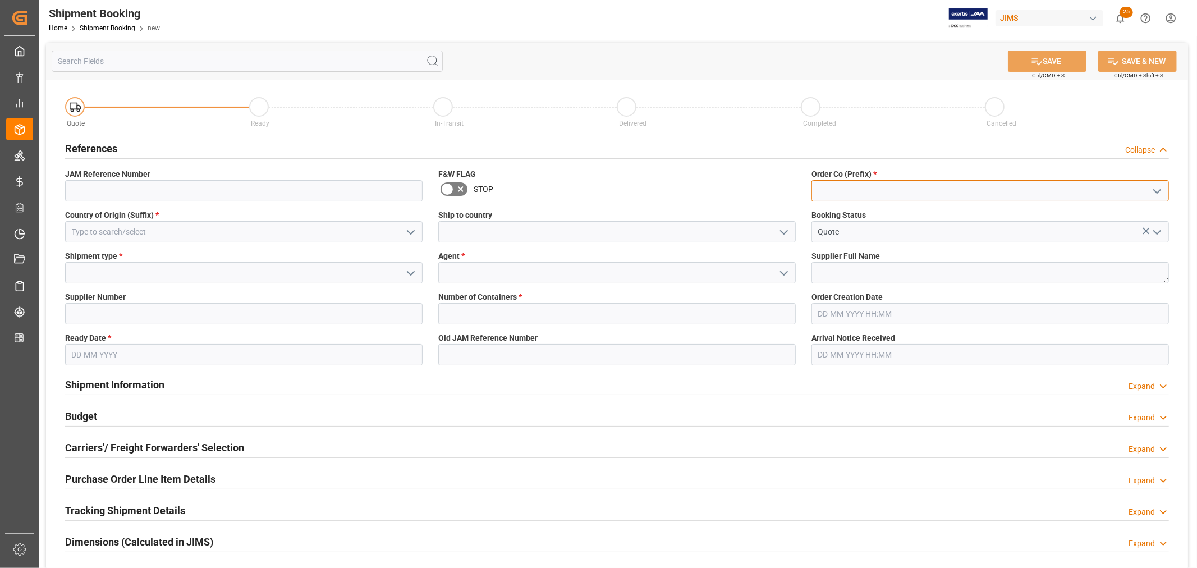
click at [840, 184] on input at bounding box center [991, 190] width 358 height 21
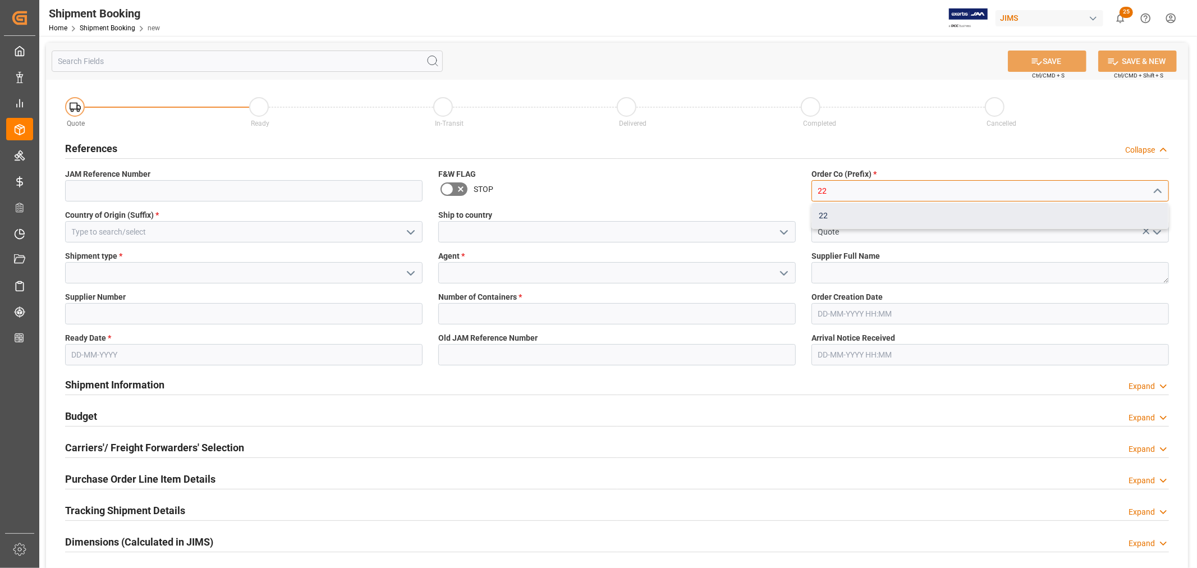
click at [821, 212] on div "22" at bounding box center [990, 215] width 356 height 25
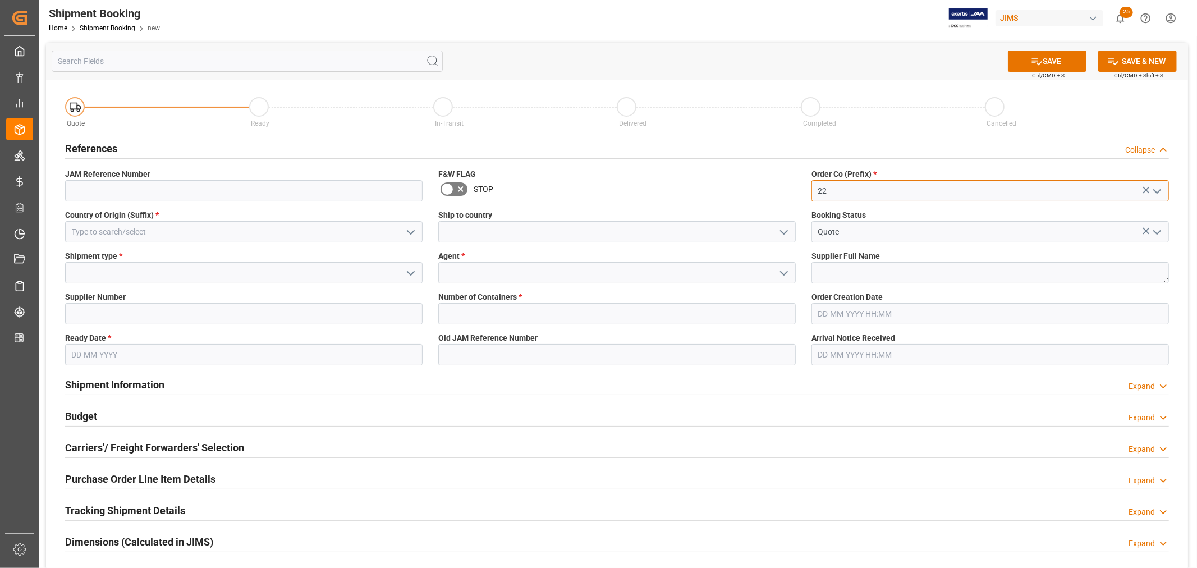
type input "22"
click at [223, 236] on input at bounding box center [244, 231] width 358 height 21
click at [118, 232] on input at bounding box center [244, 231] width 358 height 21
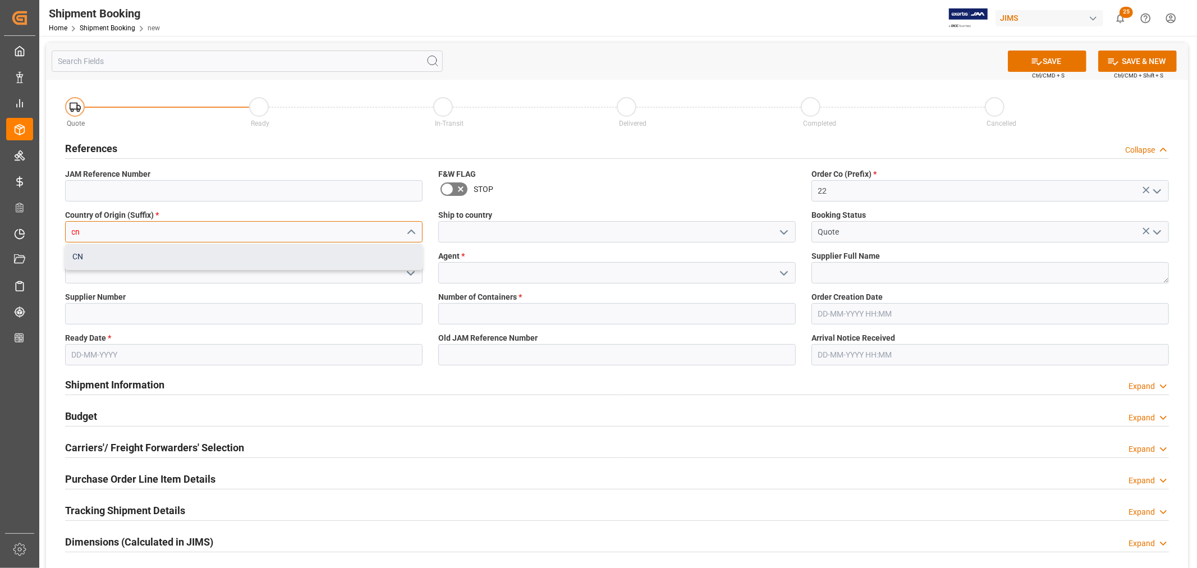
click at [90, 257] on div "CN" at bounding box center [244, 256] width 356 height 25
type input "CN"
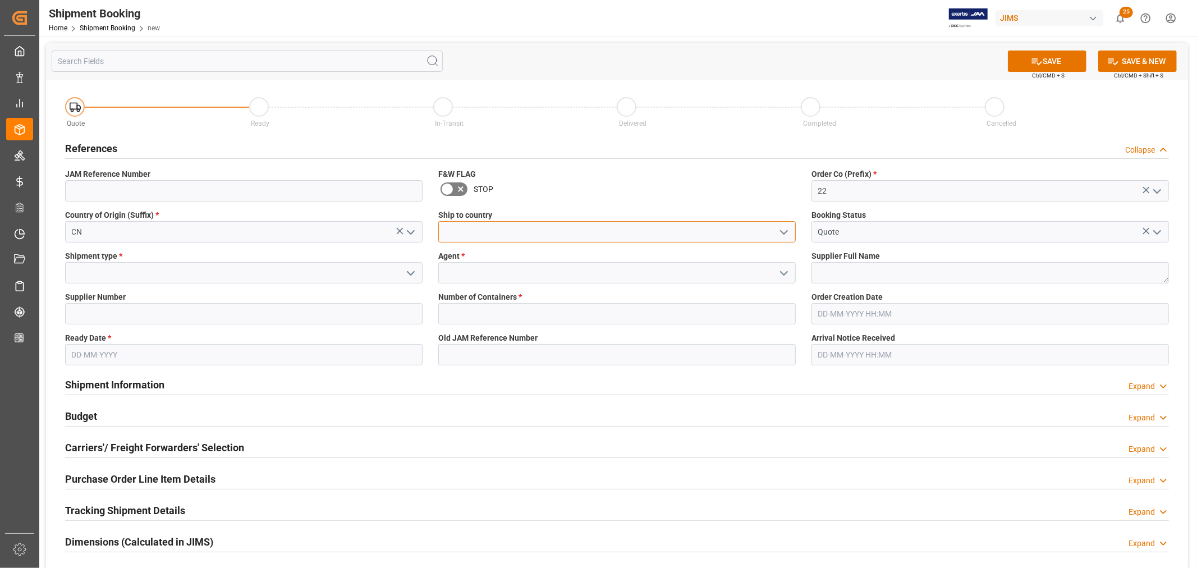
click at [480, 229] on input at bounding box center [617, 231] width 358 height 21
type input "i"
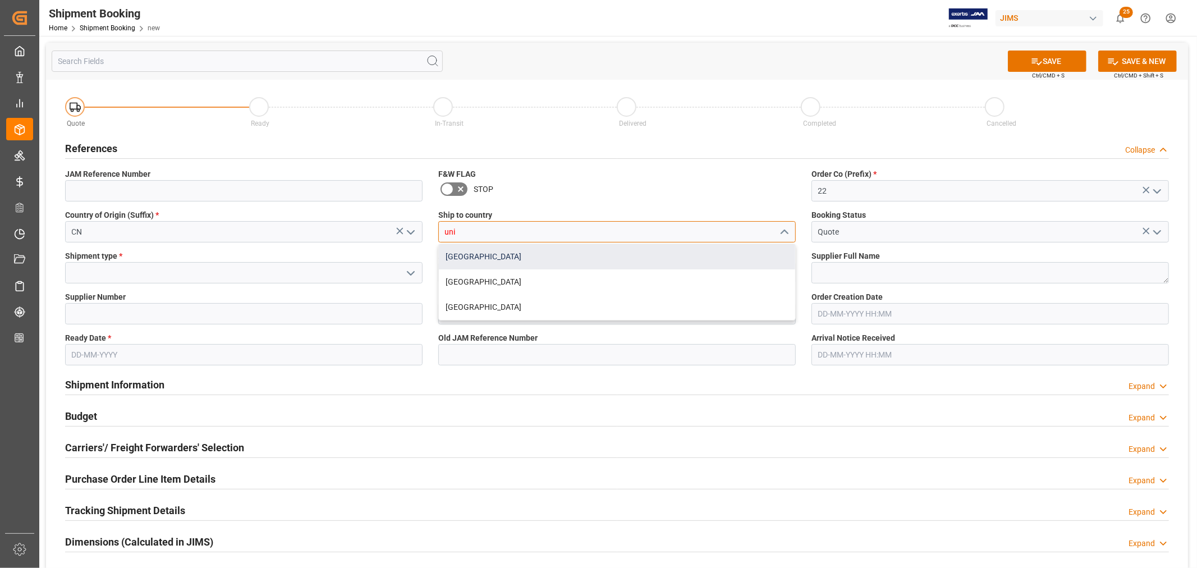
click at [464, 256] on div "[GEOGRAPHIC_DATA]" at bounding box center [617, 256] width 356 height 25
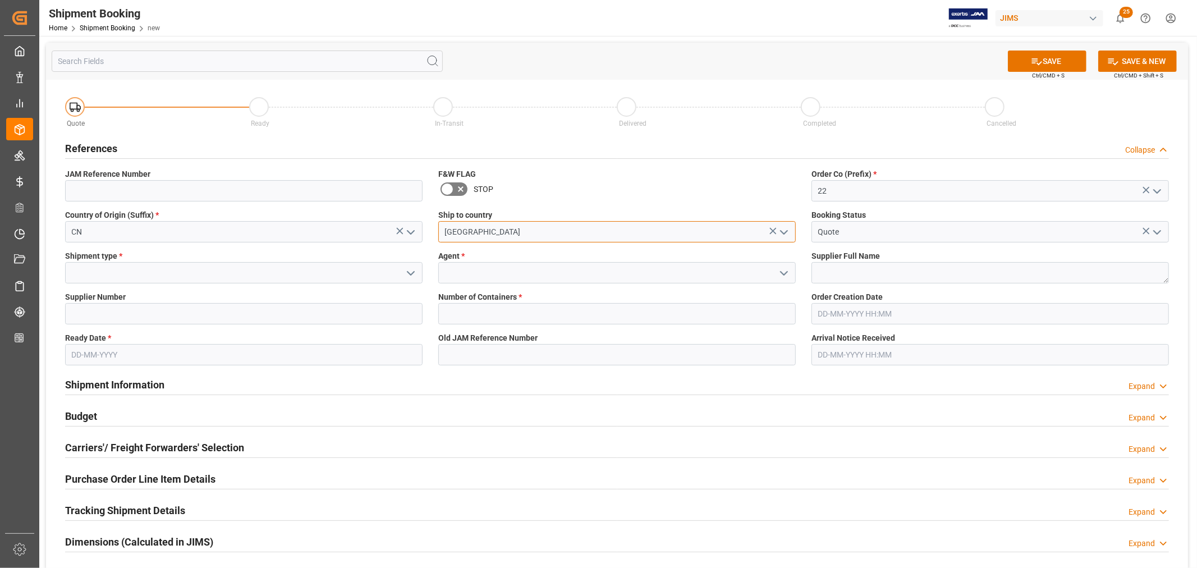
type input "[GEOGRAPHIC_DATA]"
click at [457, 274] on input at bounding box center [617, 272] width 358 height 21
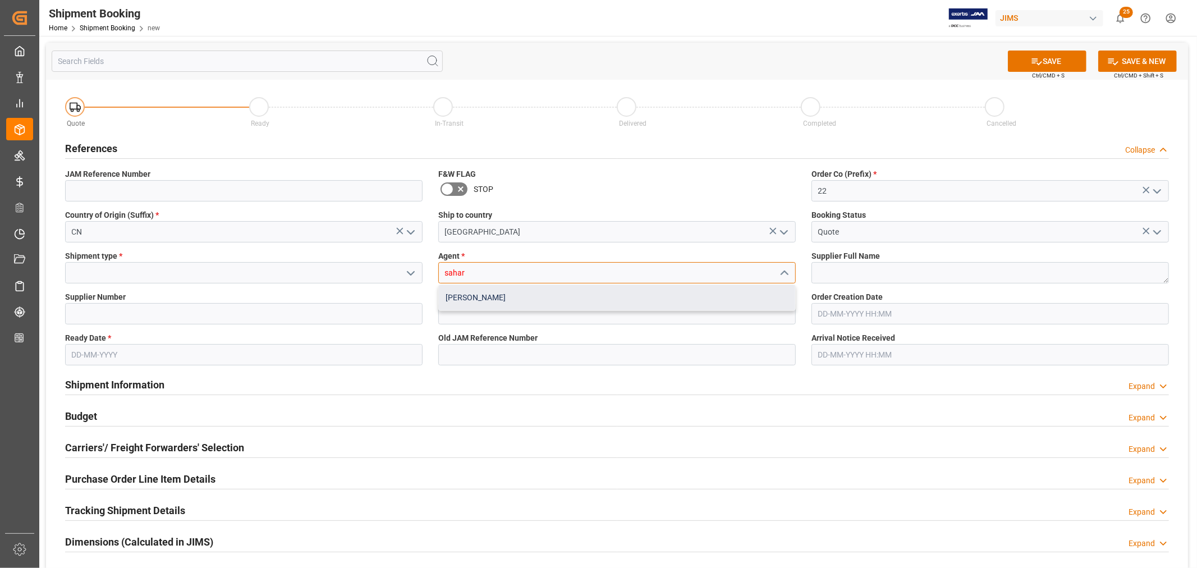
click at [462, 298] on div "[PERSON_NAME]" at bounding box center [617, 297] width 356 height 25
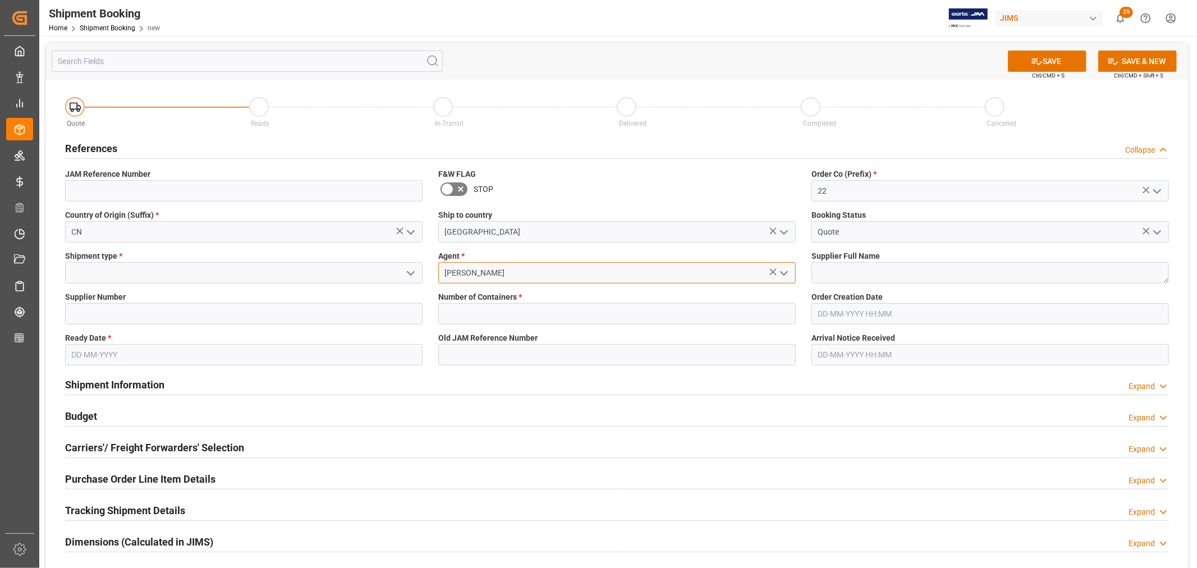
type input "[PERSON_NAME]"
click at [169, 271] on input at bounding box center [244, 272] width 358 height 21
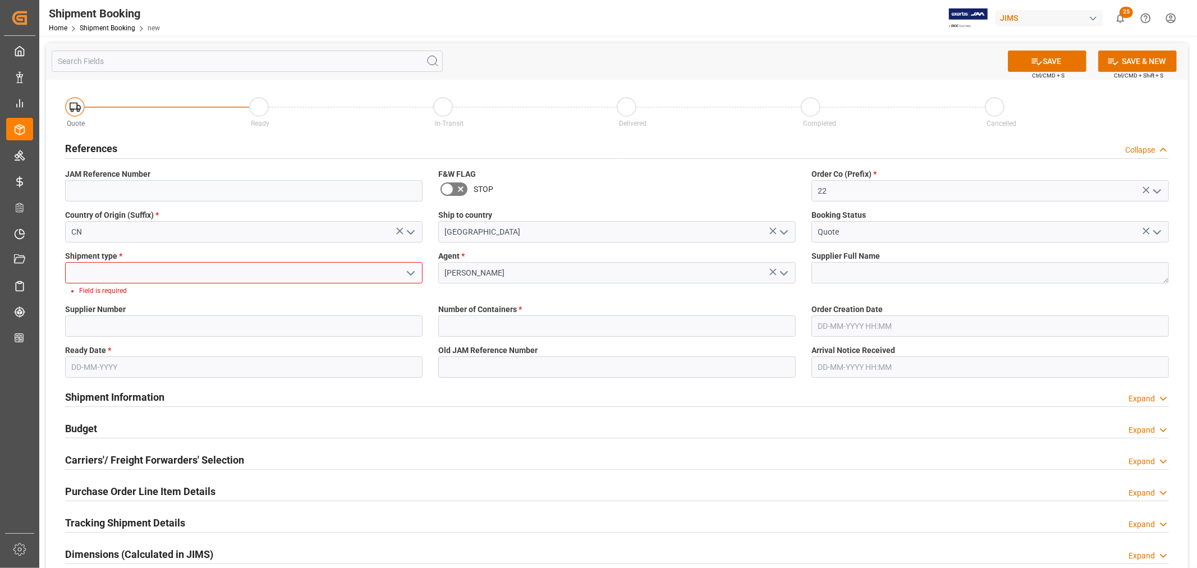
click at [414, 273] on icon "open menu" at bounding box center [410, 273] width 13 height 13
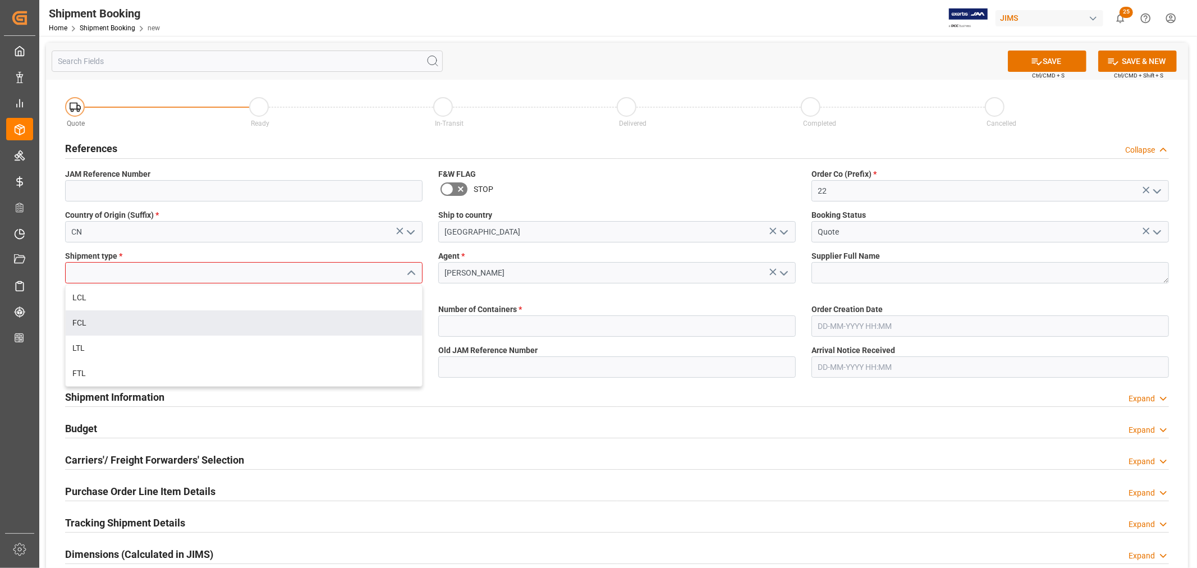
click at [91, 327] on div "FCL" at bounding box center [244, 322] width 356 height 25
type input "FCL"
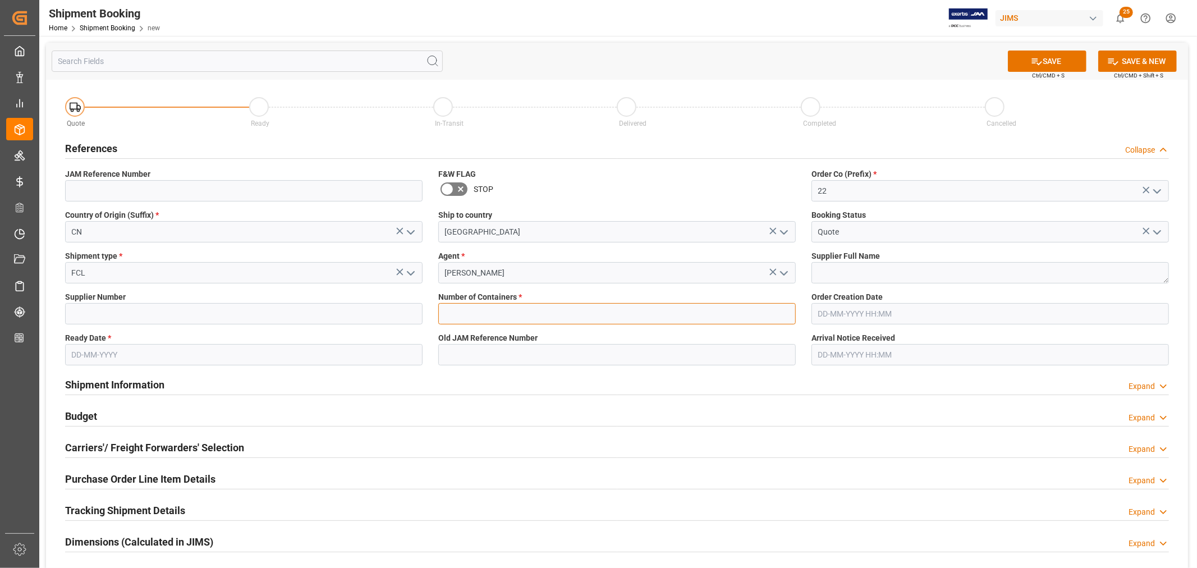
click at [469, 317] on input "text" at bounding box center [617, 313] width 358 height 21
type input "1"
click at [171, 314] on input at bounding box center [244, 313] width 358 height 21
paste input "750432"
type input "750432"
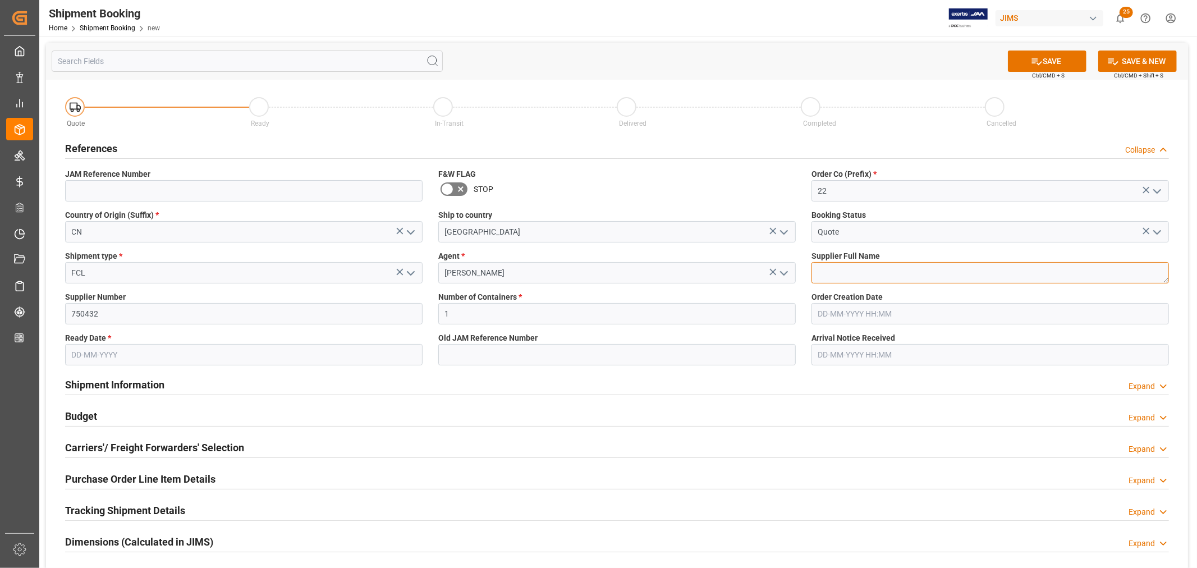
click at [847, 273] on textarea at bounding box center [991, 272] width 358 height 21
paste textarea "[PERSON_NAME] Audio GmbH"
type textarea "[PERSON_NAME] Audio GmbH"
click at [1063, 65] on button "SAVE" at bounding box center [1047, 61] width 79 height 21
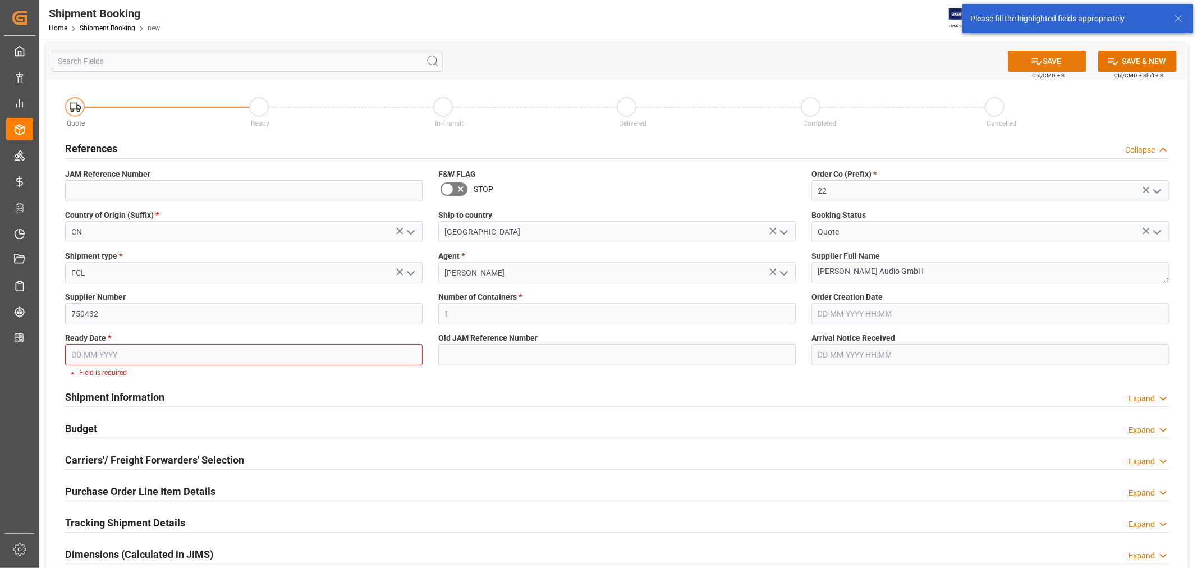
scroll to position [52, 0]
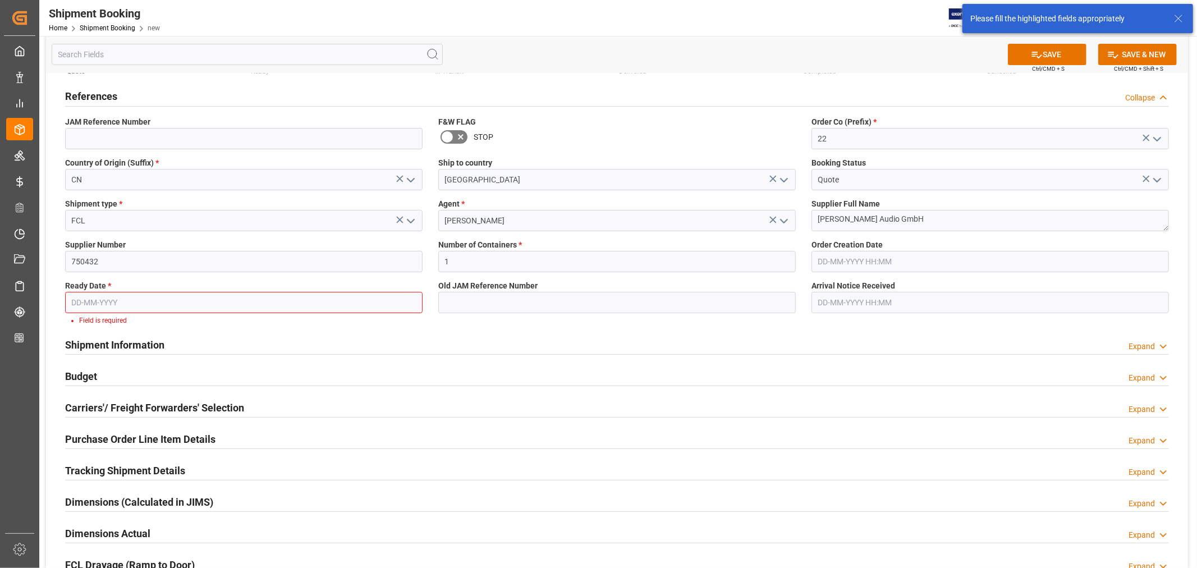
click at [144, 306] on input "text" at bounding box center [244, 302] width 358 height 21
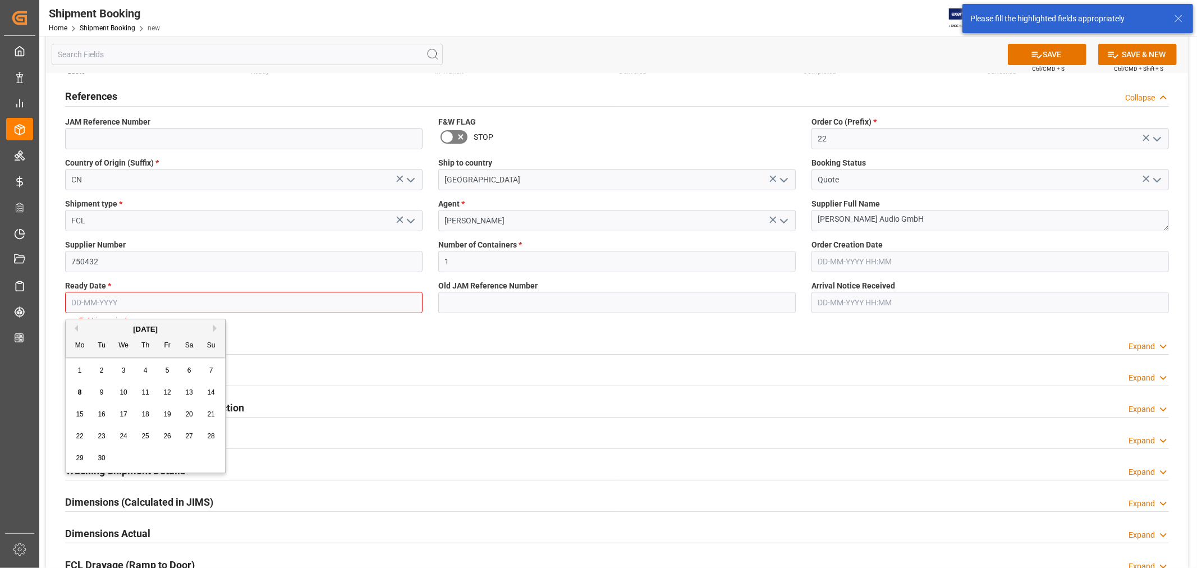
click at [118, 391] on div "10" at bounding box center [124, 392] width 14 height 13
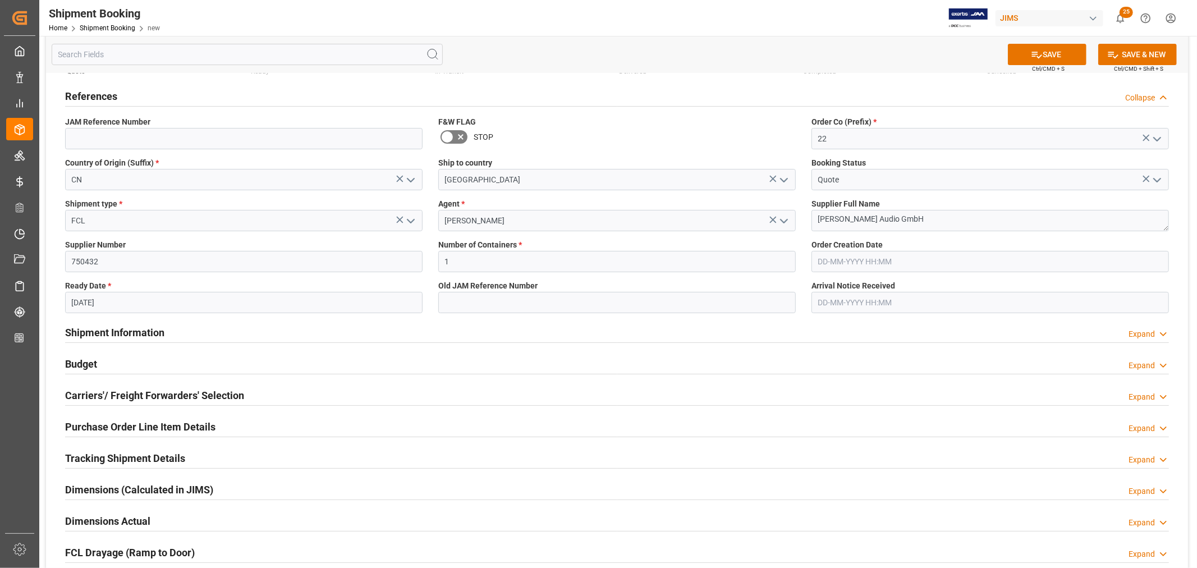
click at [103, 298] on input "10-09-2025" at bounding box center [244, 302] width 358 height 21
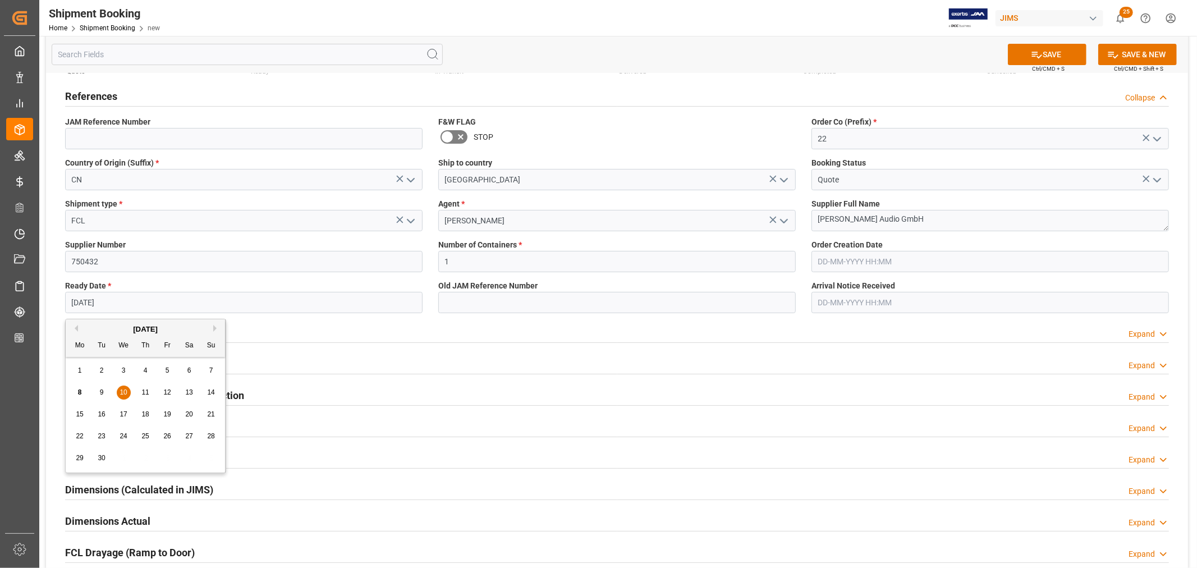
click at [190, 418] on span "20" at bounding box center [188, 414] width 7 height 8
type input "[DATE]"
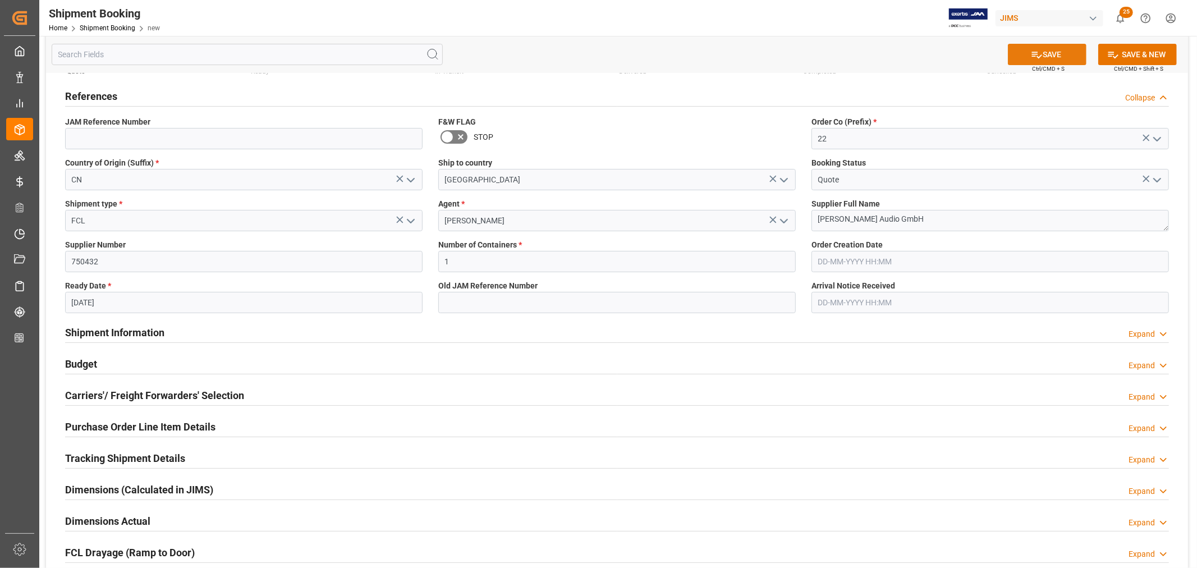
click at [1047, 54] on button "SAVE" at bounding box center [1047, 54] width 79 height 21
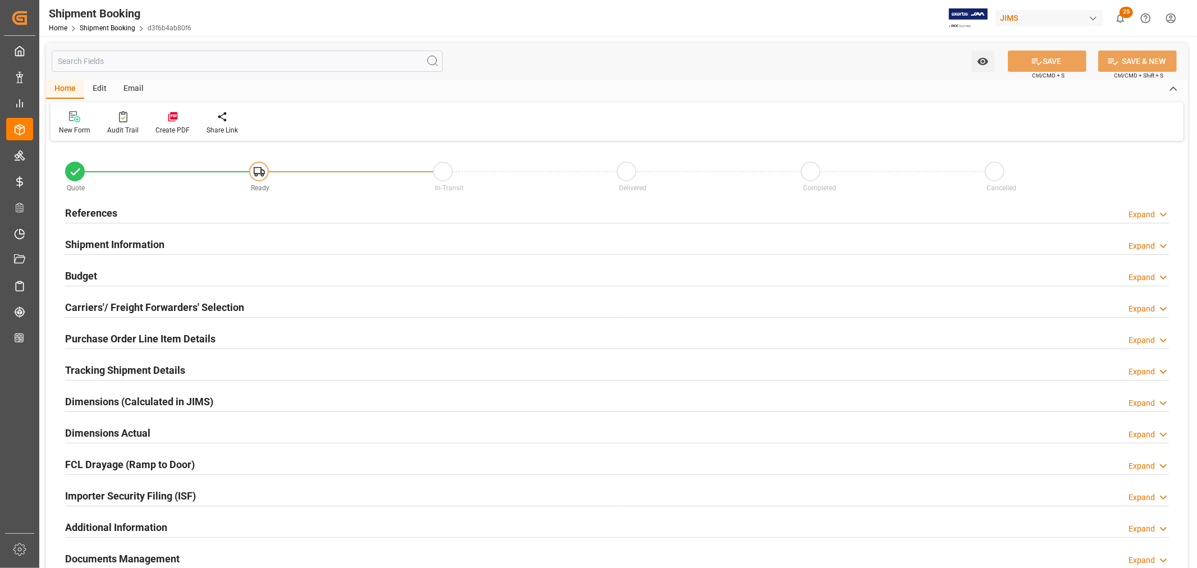
type input "1"
type input "[DATE]"
click at [98, 209] on h2 "References" at bounding box center [91, 212] width 52 height 15
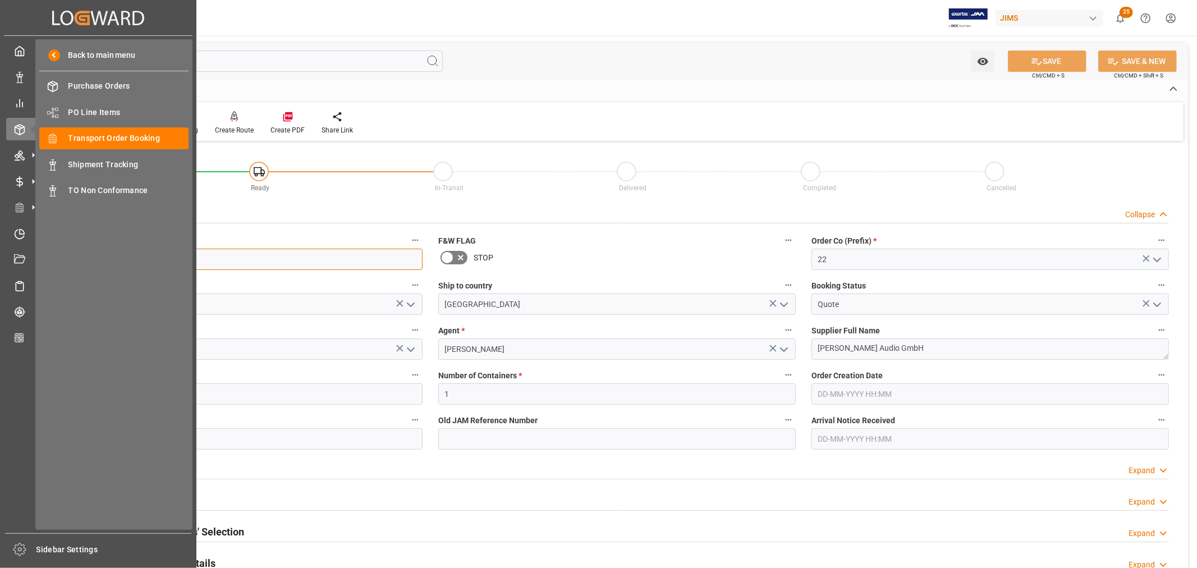
drag, startPoint x: 123, startPoint y: 260, endPoint x: 38, endPoint y: 260, distance: 85.3
click at [38, 260] on div "Created by potrace 1.15, written by [PERSON_NAME] [DATE]-[DATE] Created by potr…" at bounding box center [598, 284] width 1197 height 568
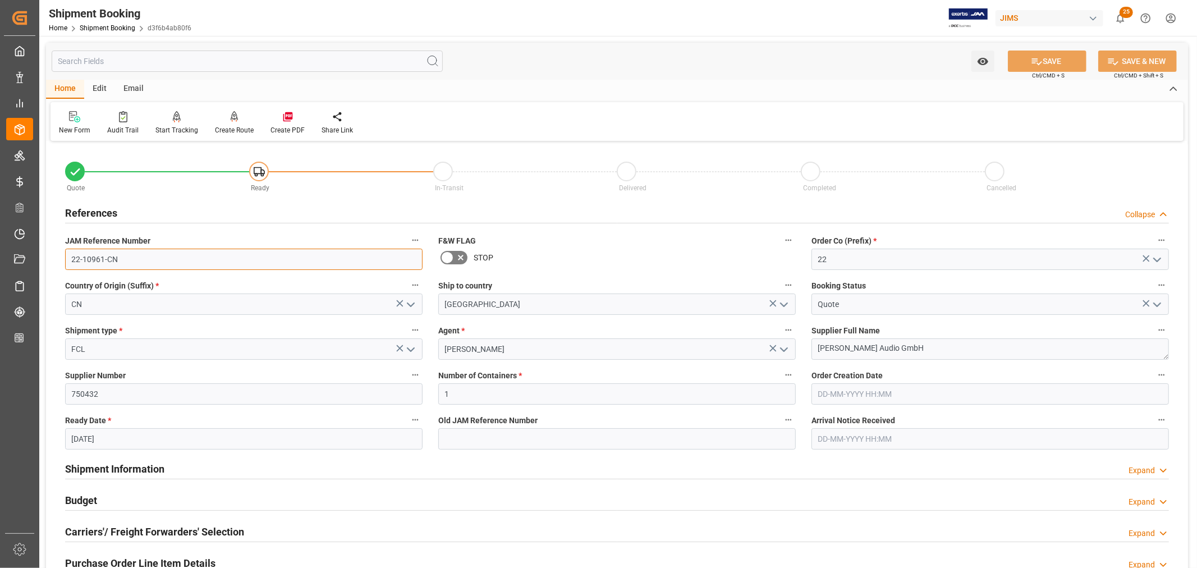
click at [137, 263] on input "22-10961-CN" at bounding box center [244, 259] width 358 height 21
